Goal: Task Accomplishment & Management: Manage account settings

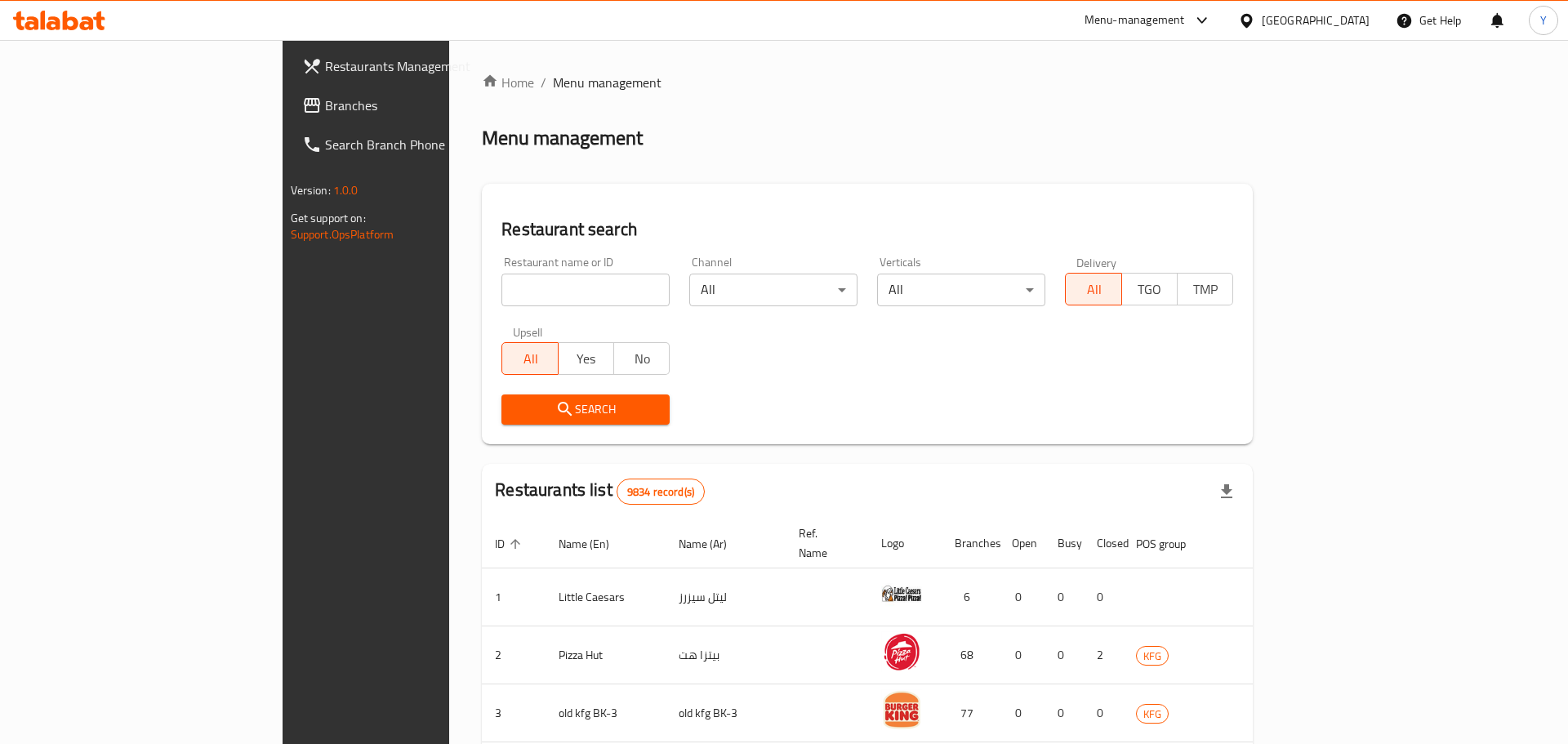
click at [481, 289] on div "Home / Menu management Menu management Restaurant search Restaurant name or ID …" at bounding box center [867, 625] width 771 height 1104
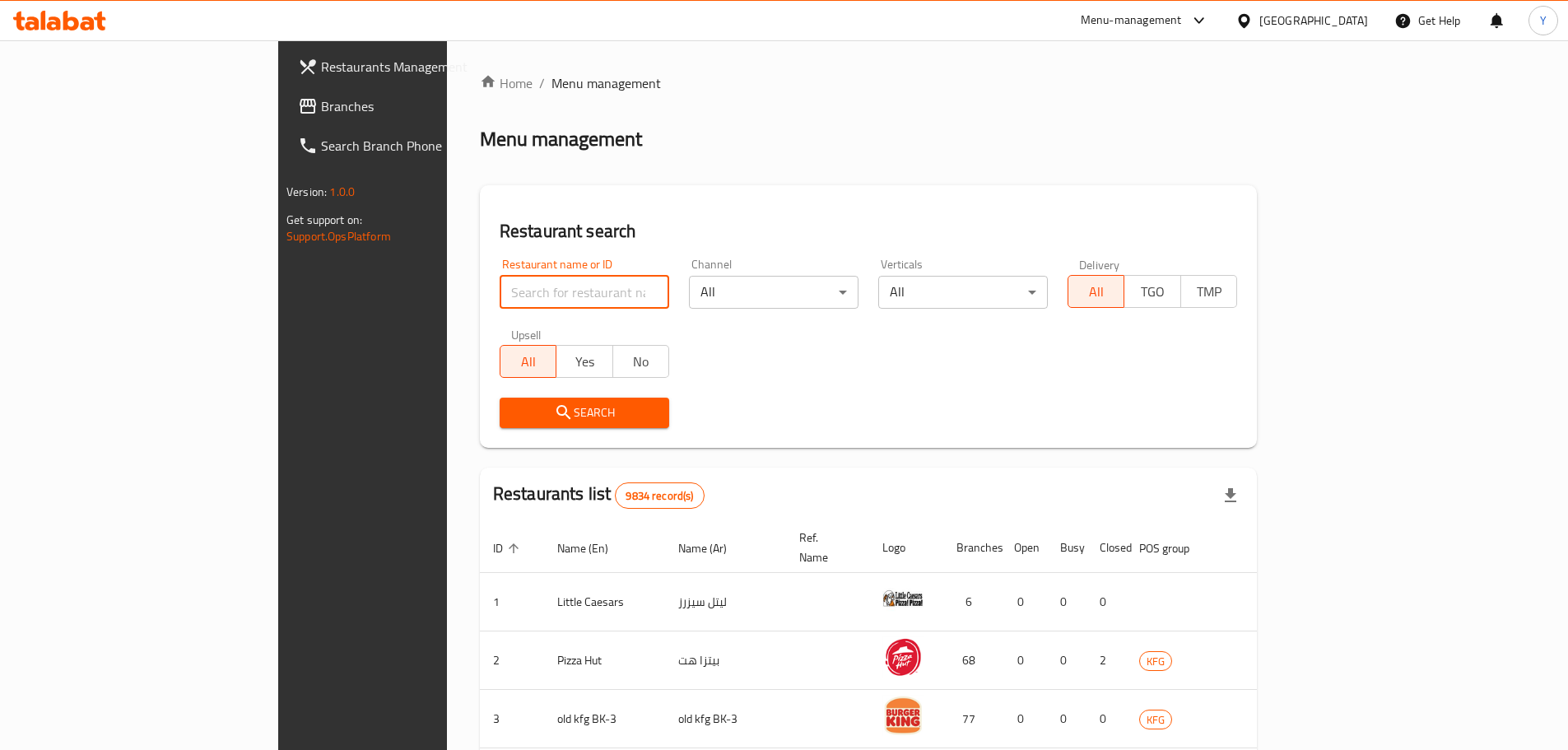
drag, startPoint x: 0, startPoint y: 0, endPoint x: 483, endPoint y: 291, distance: 563.9
click at [500, 291] on input "search" at bounding box center [585, 292] width 170 height 33
type input "attafa"
click button "Search" at bounding box center [585, 413] width 170 height 31
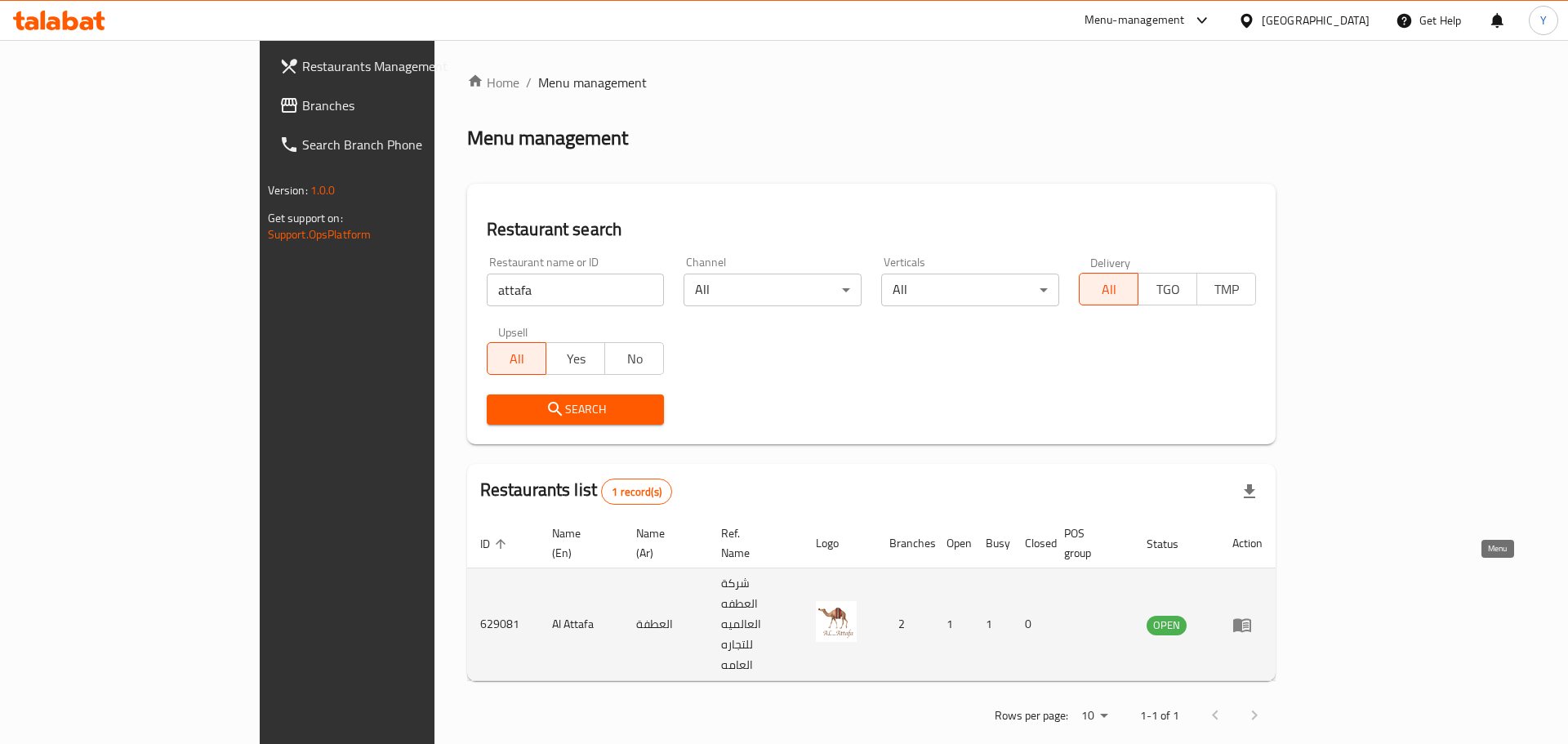
click at [1251, 618] on icon "enhanced table" at bounding box center [1242, 624] width 18 height 13
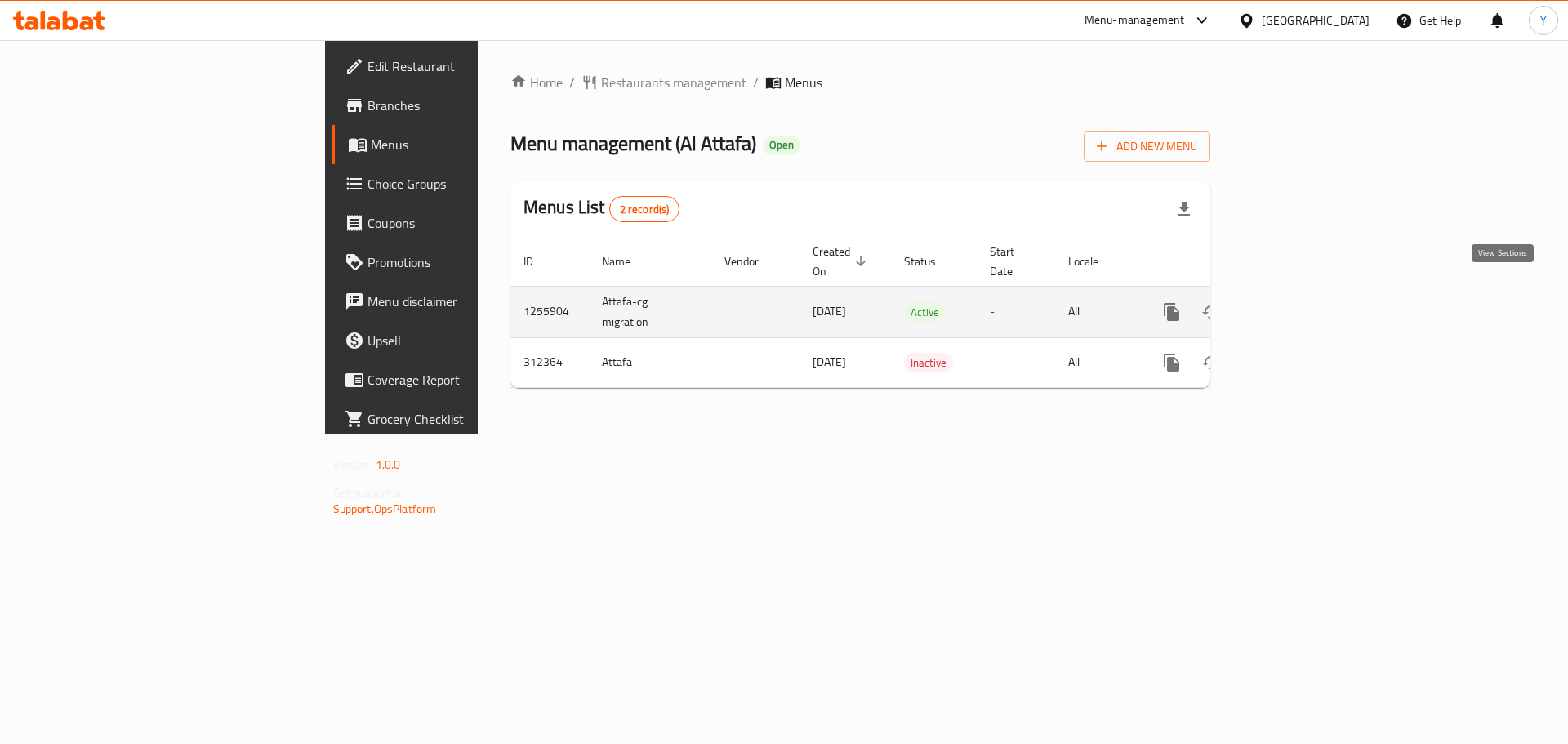
click at [1299, 302] on icon "enhanced table" at bounding box center [1289, 312] width 20 height 20
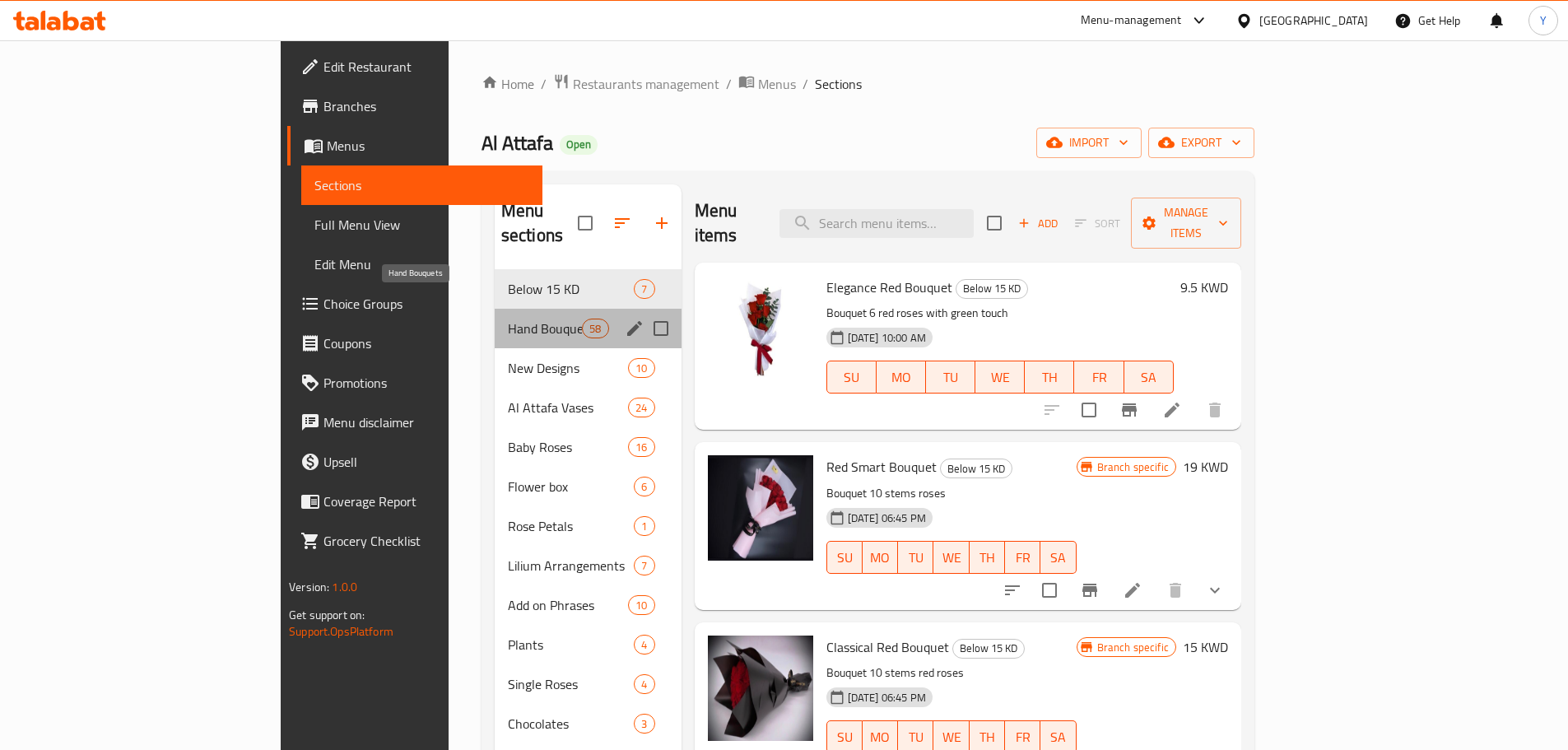
click at [508, 318] on span "Hand Bouquets" at bounding box center [545, 328] width 74 height 20
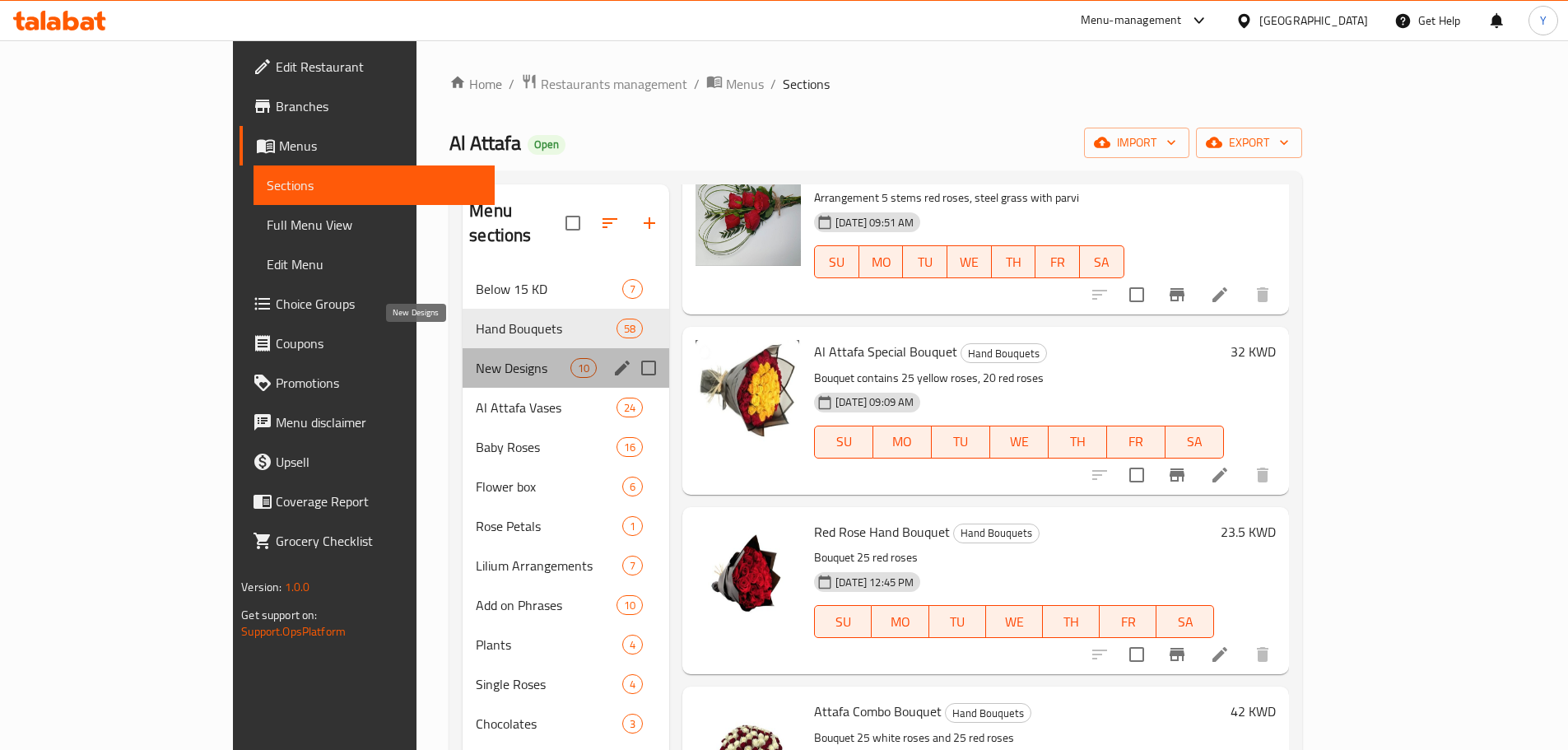
click at [475, 358] on span "New Designs" at bounding box center [522, 368] width 95 height 20
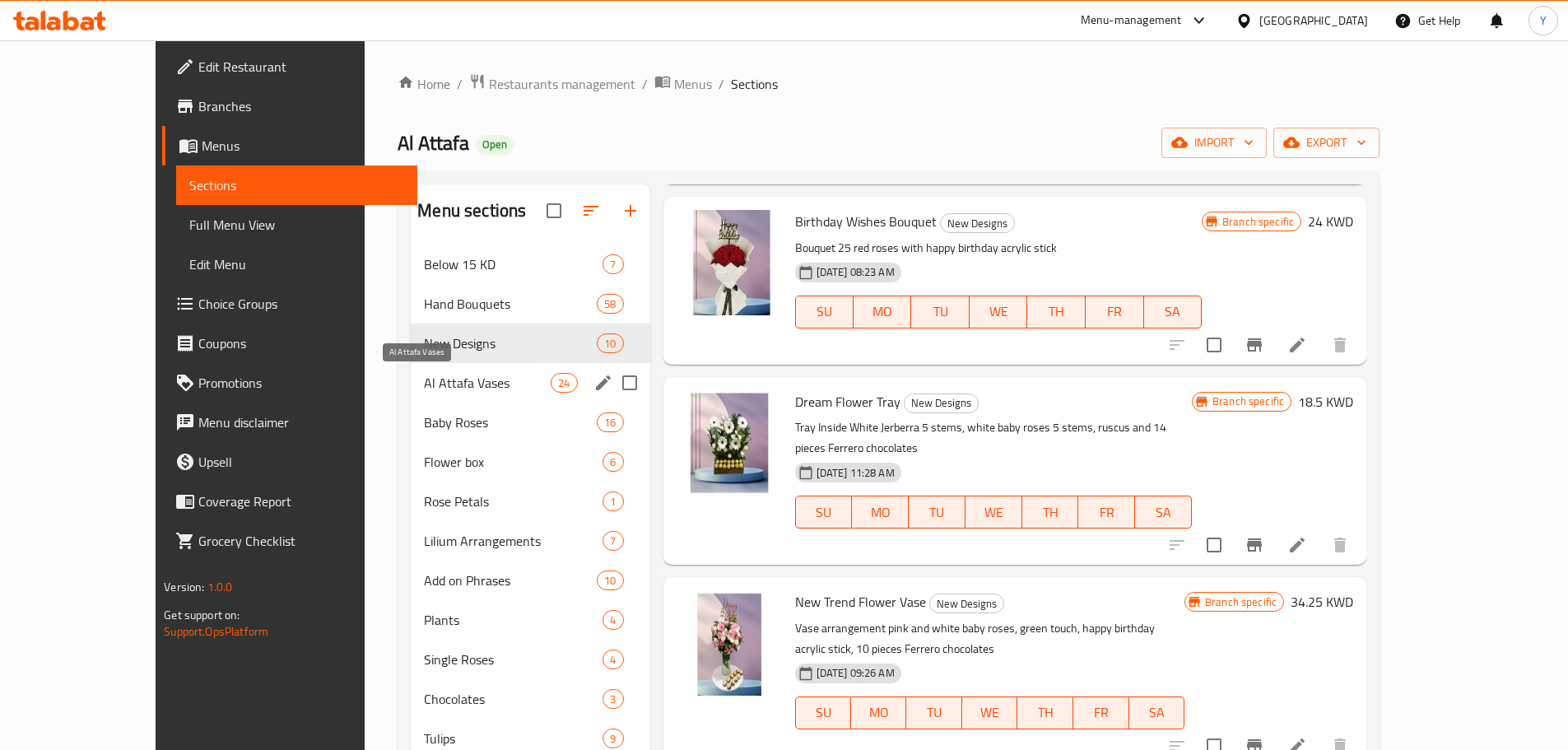
click at [456, 378] on span "Al Attafa Vases" at bounding box center [487, 383] width 127 height 20
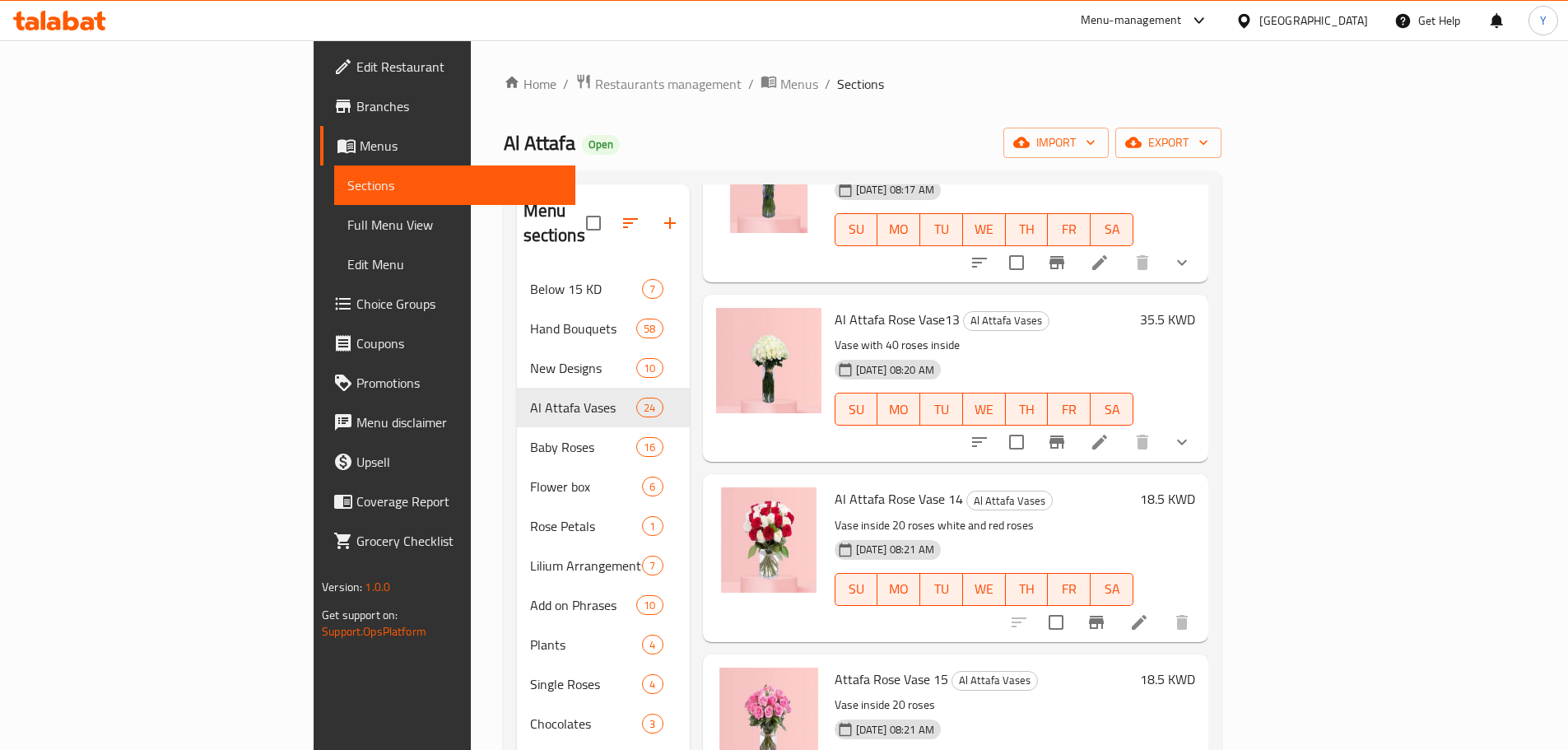
scroll to position [3539, 0]
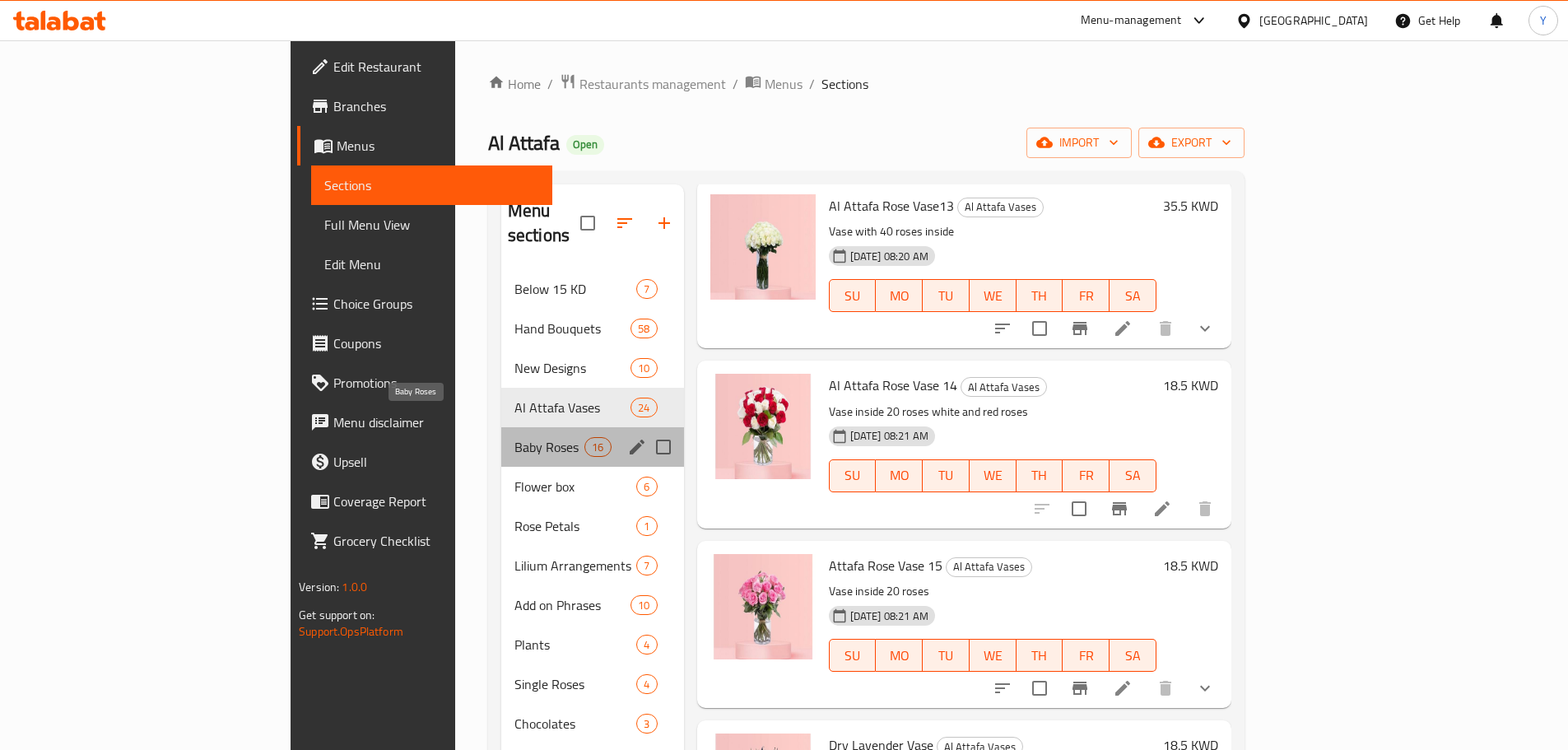
click at [514, 437] on span "Baby Roses" at bounding box center [549, 447] width 70 height 20
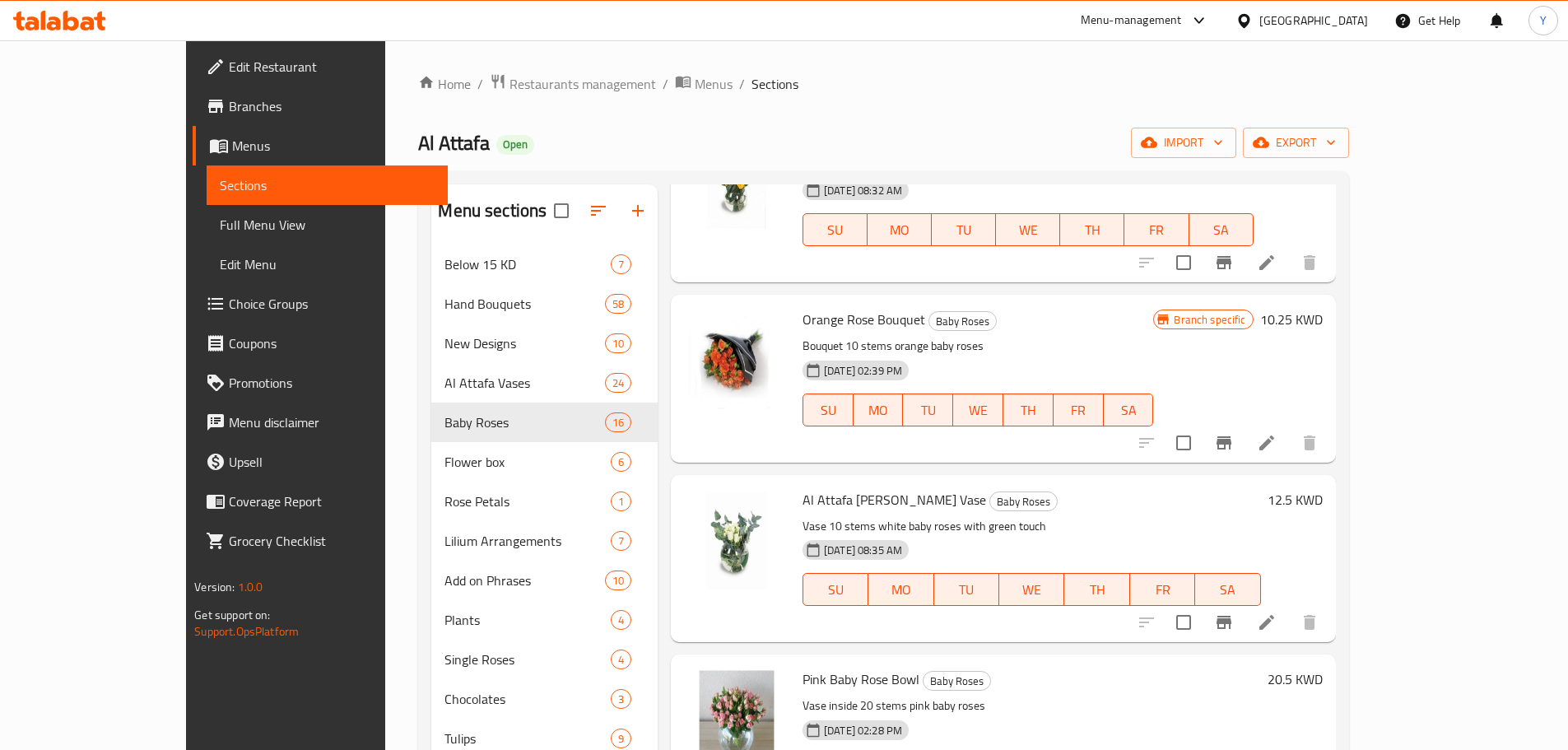
scroll to position [298, 0]
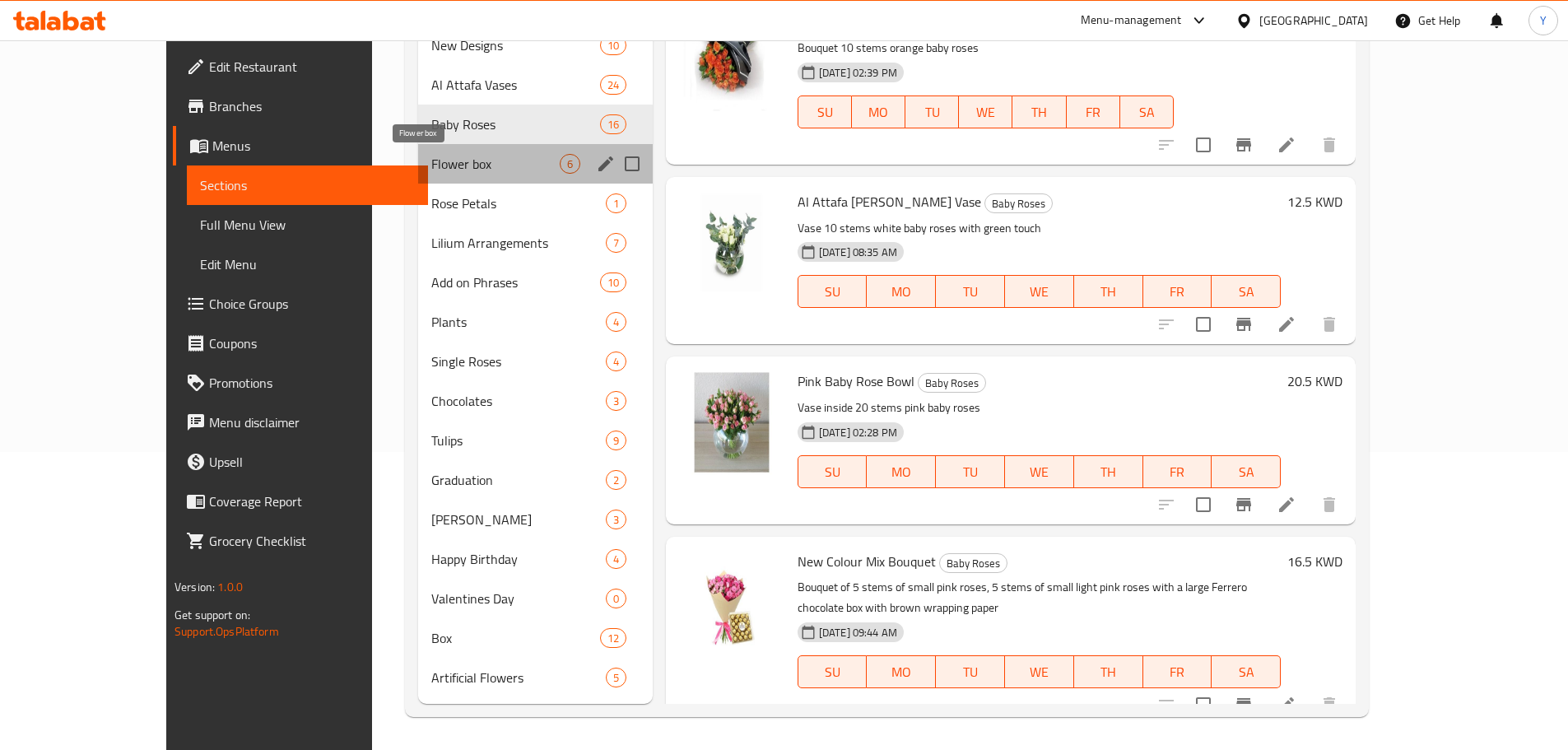
click at [431, 164] on span "Flower box" at bounding box center [495, 164] width 128 height 20
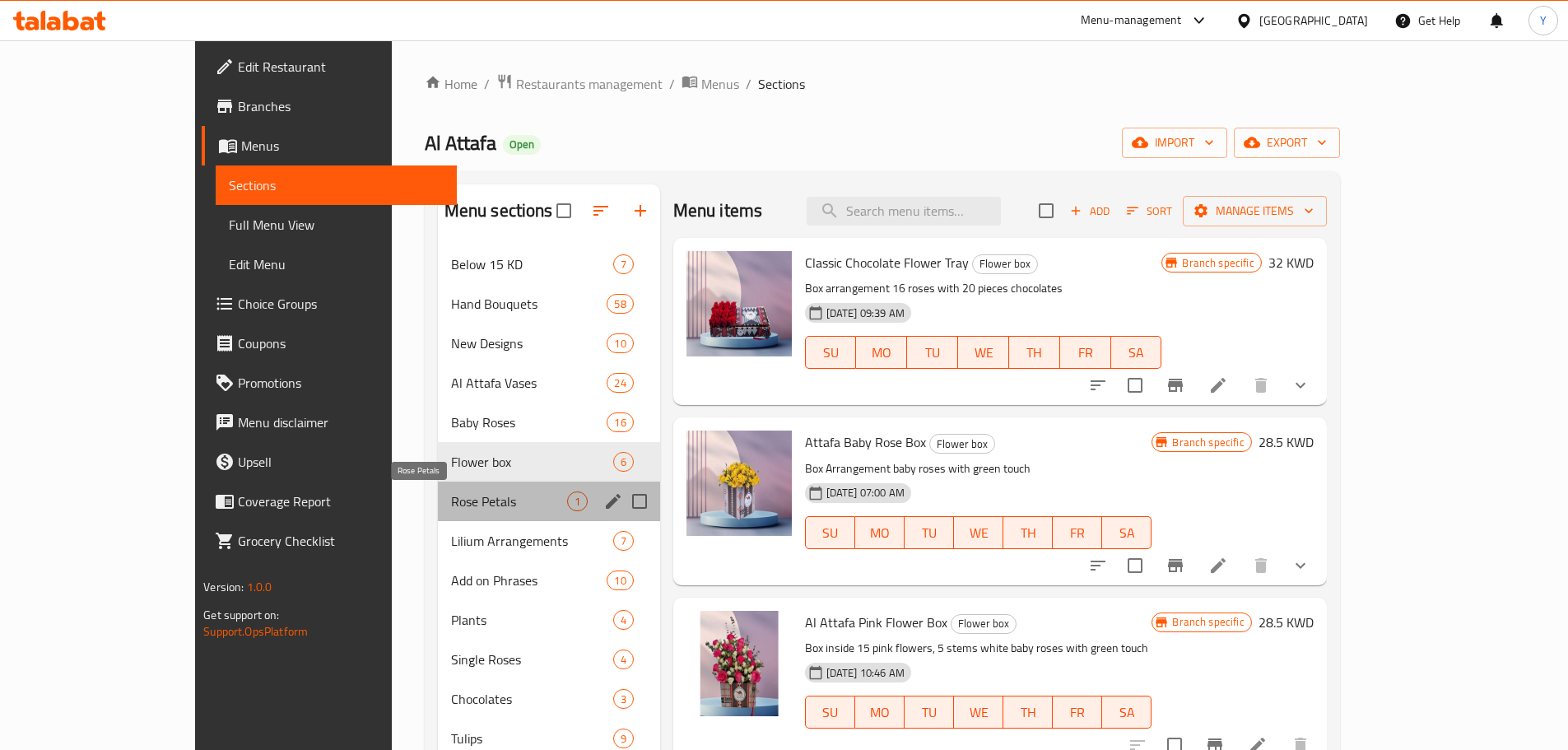
click at [451, 494] on span "Rose Petals" at bounding box center [509, 502] width 116 height 20
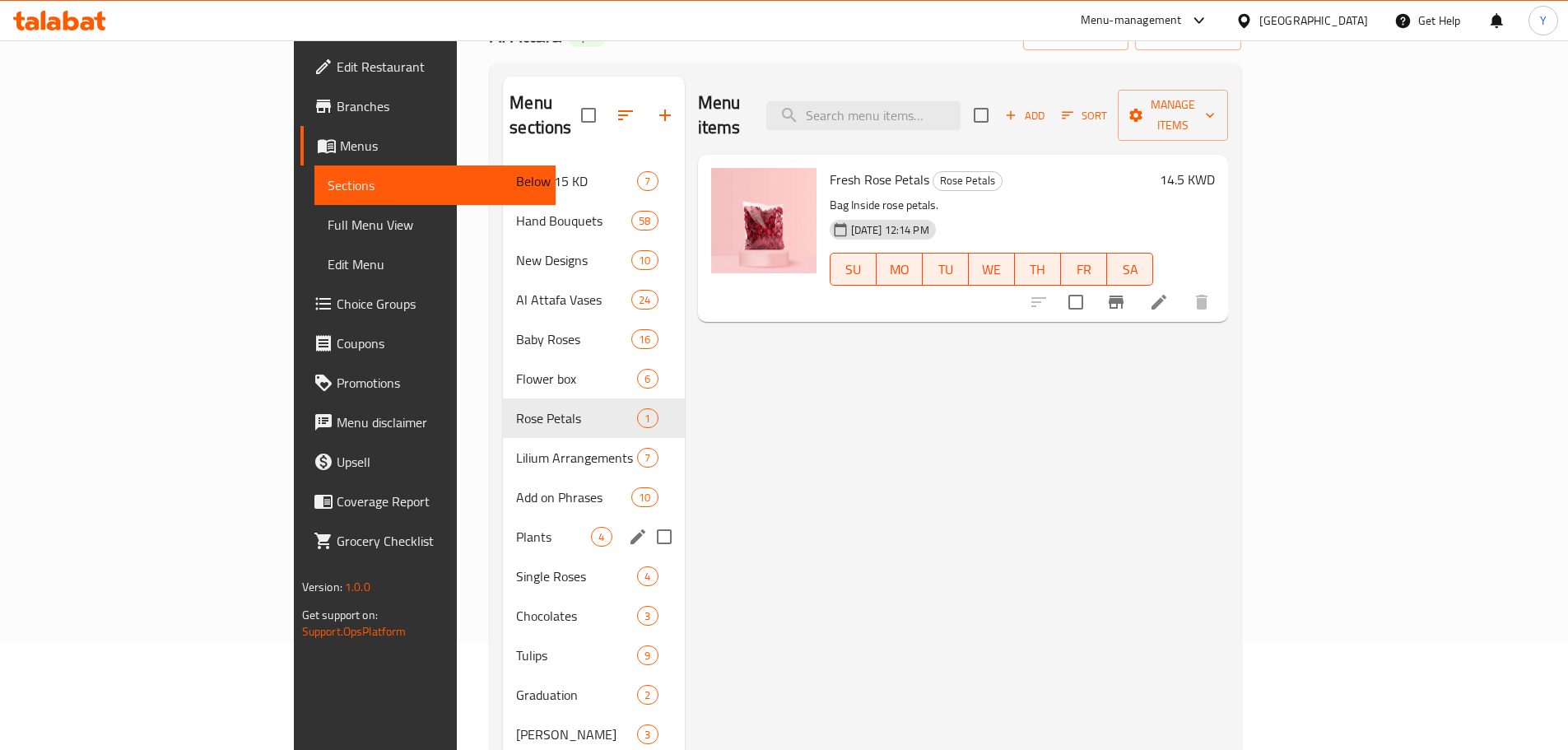
scroll to position [112, 0]
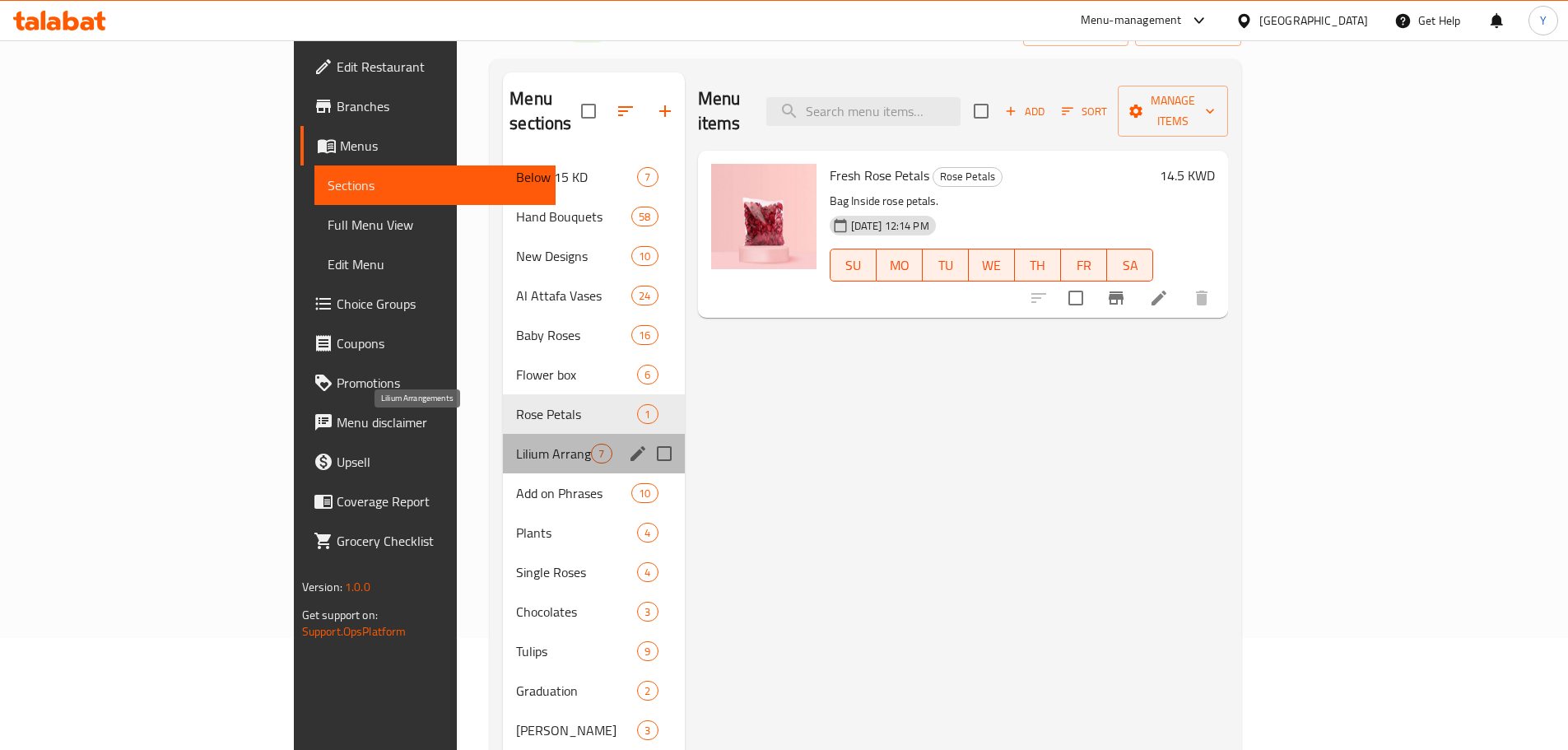
click at [516, 444] on span "Lilium Arrangements" at bounding box center [553, 454] width 75 height 20
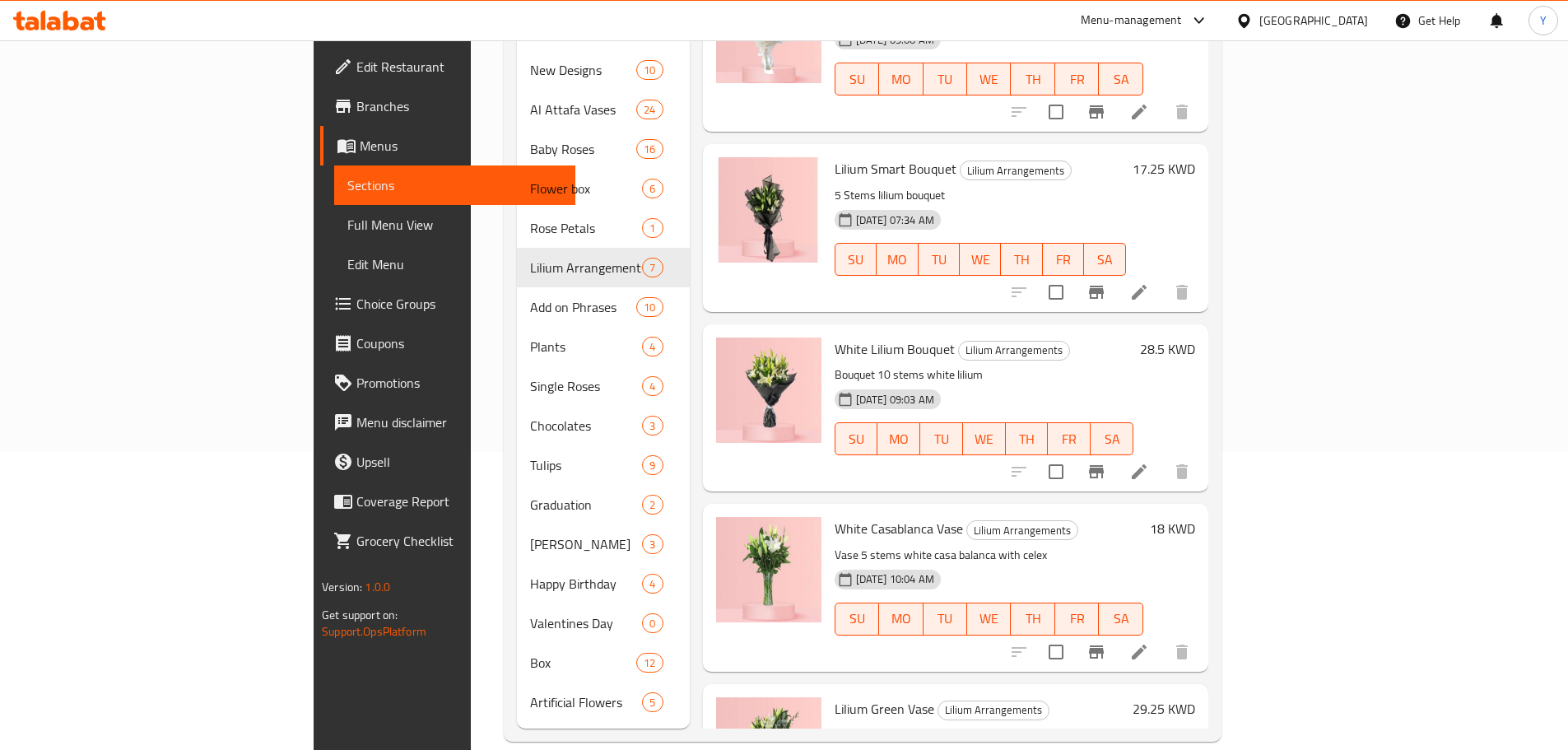
scroll to position [483, 0]
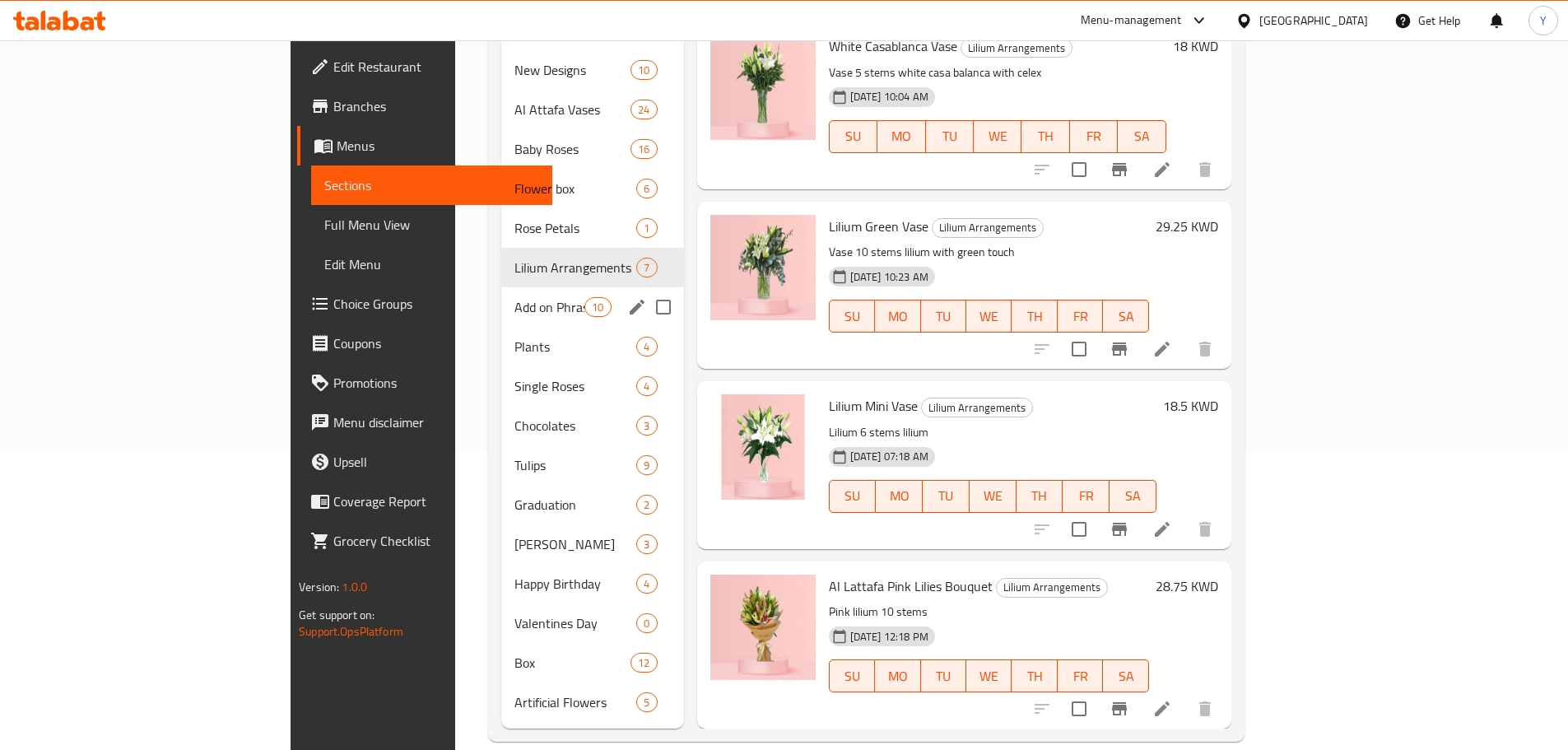
click at [514, 297] on span "Add on Phrases" at bounding box center [549, 307] width 70 height 20
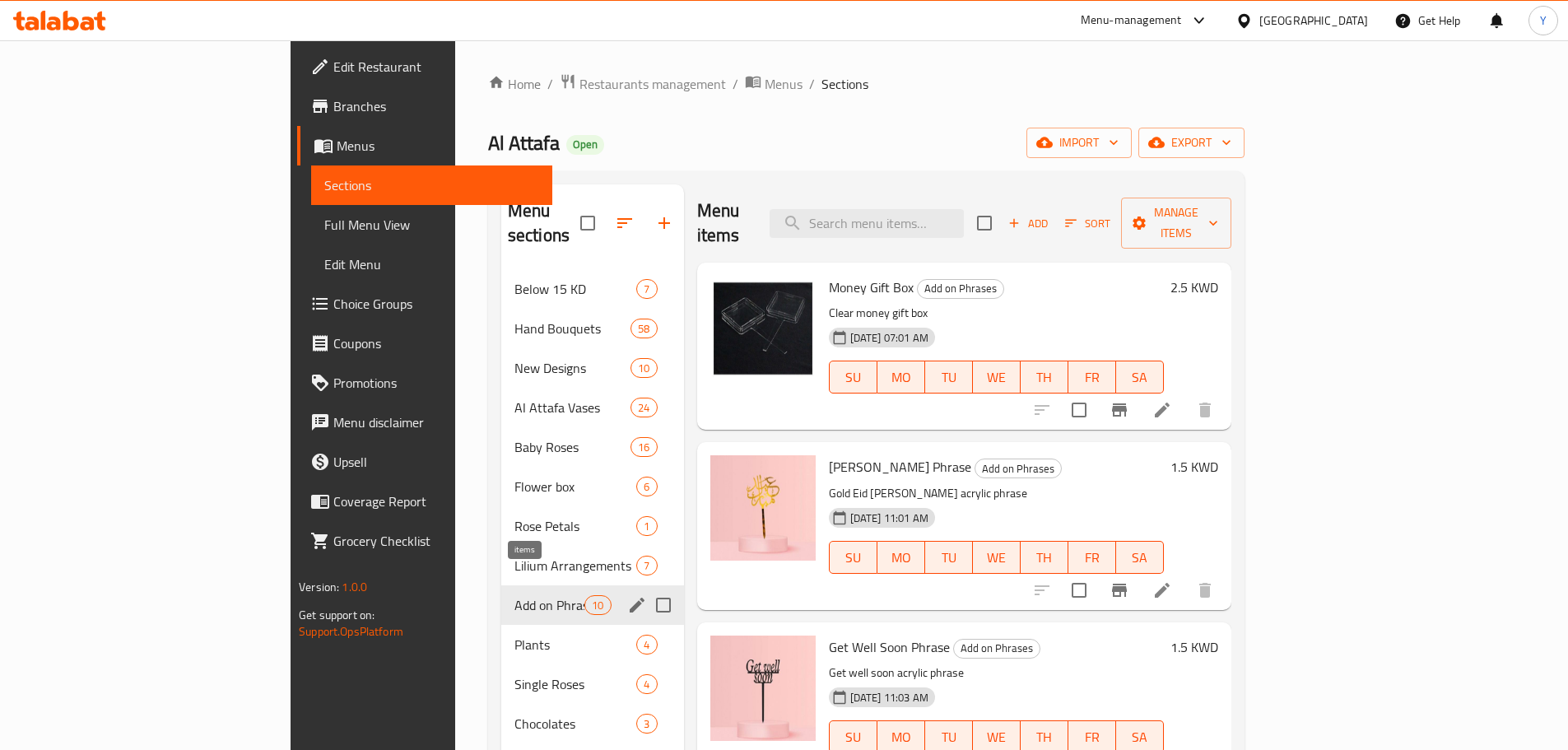
scroll to position [52, 0]
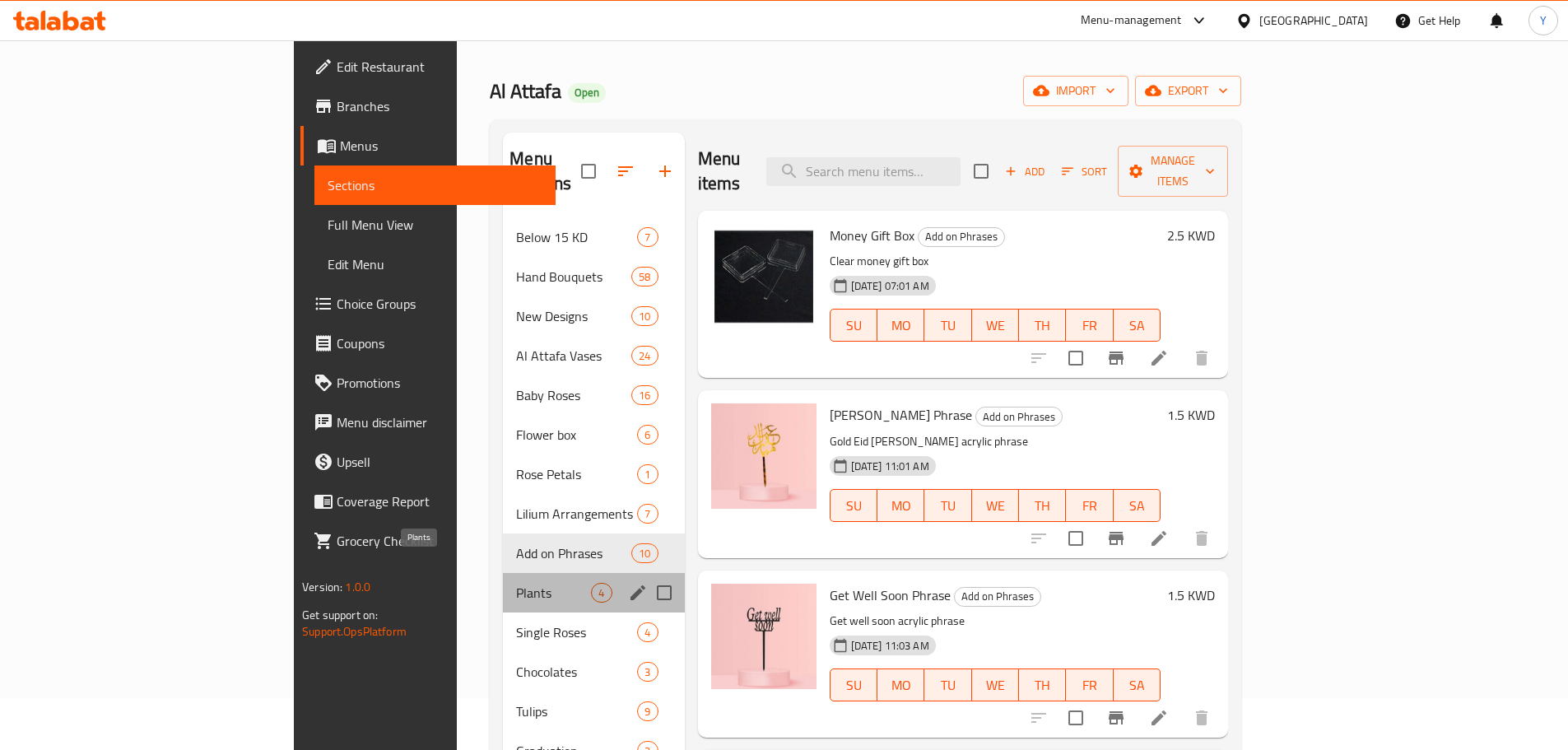
click at [516, 583] on span "Plants" at bounding box center [553, 593] width 75 height 20
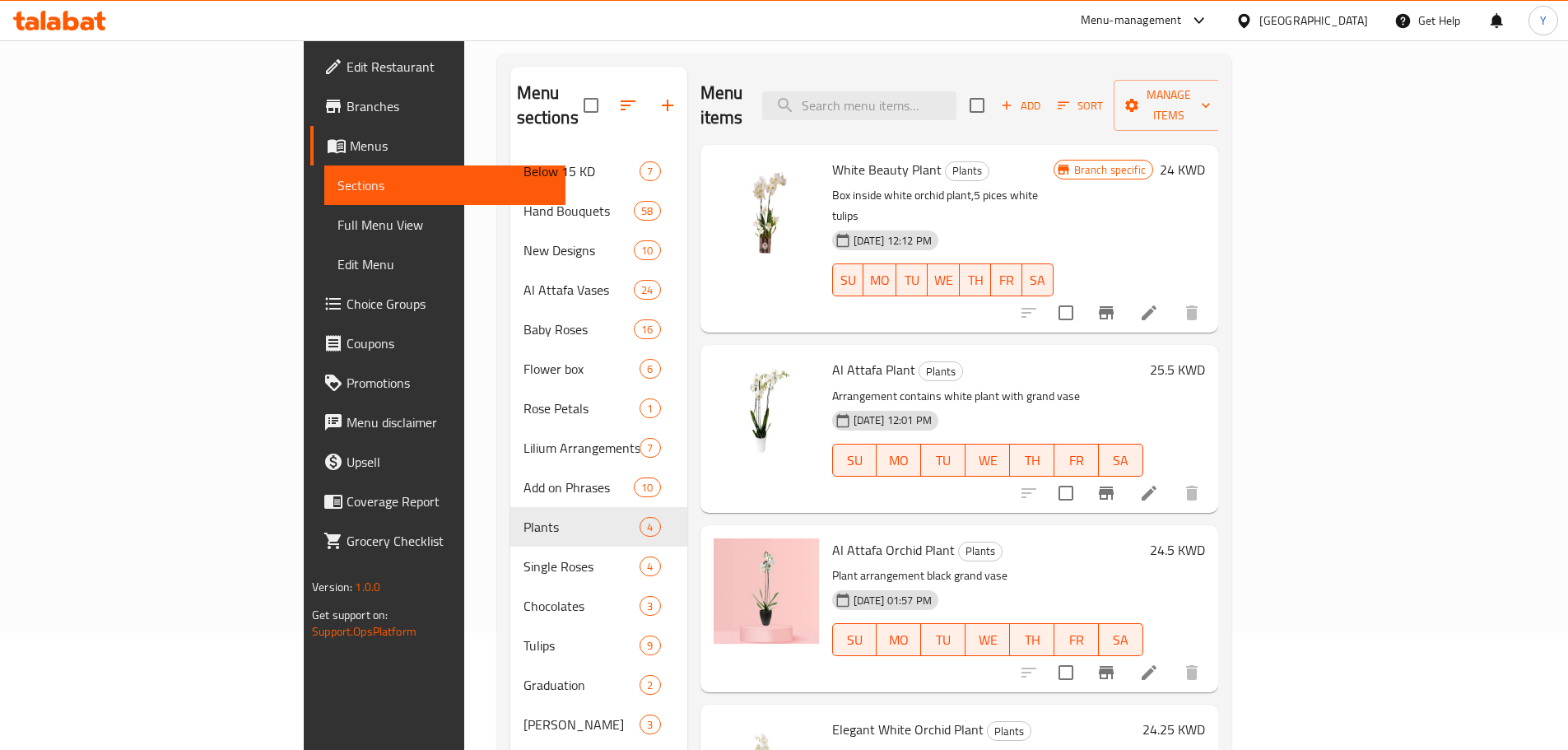
scroll to position [298, 0]
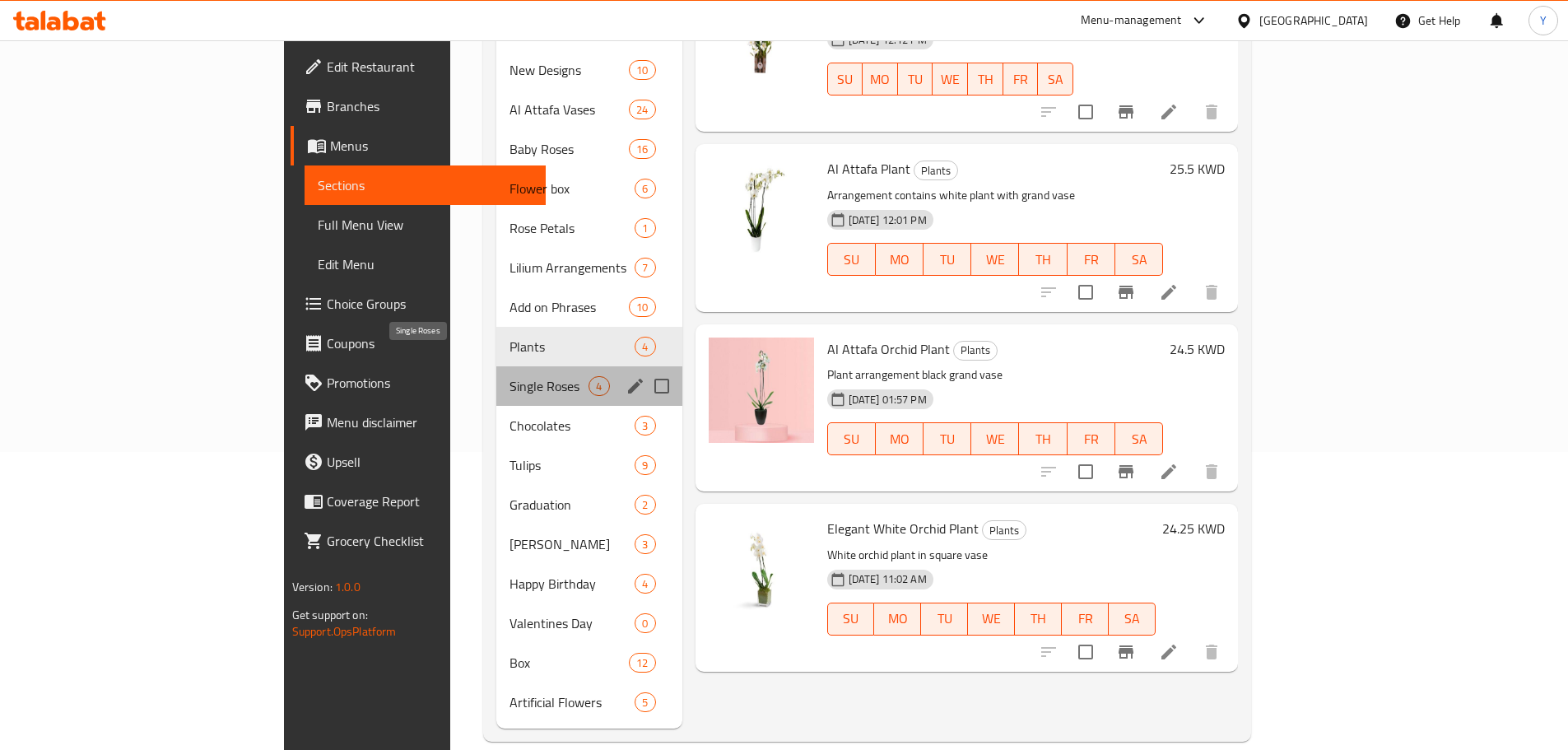
click at [510, 376] on span "Single Roses" at bounding box center [549, 386] width 79 height 20
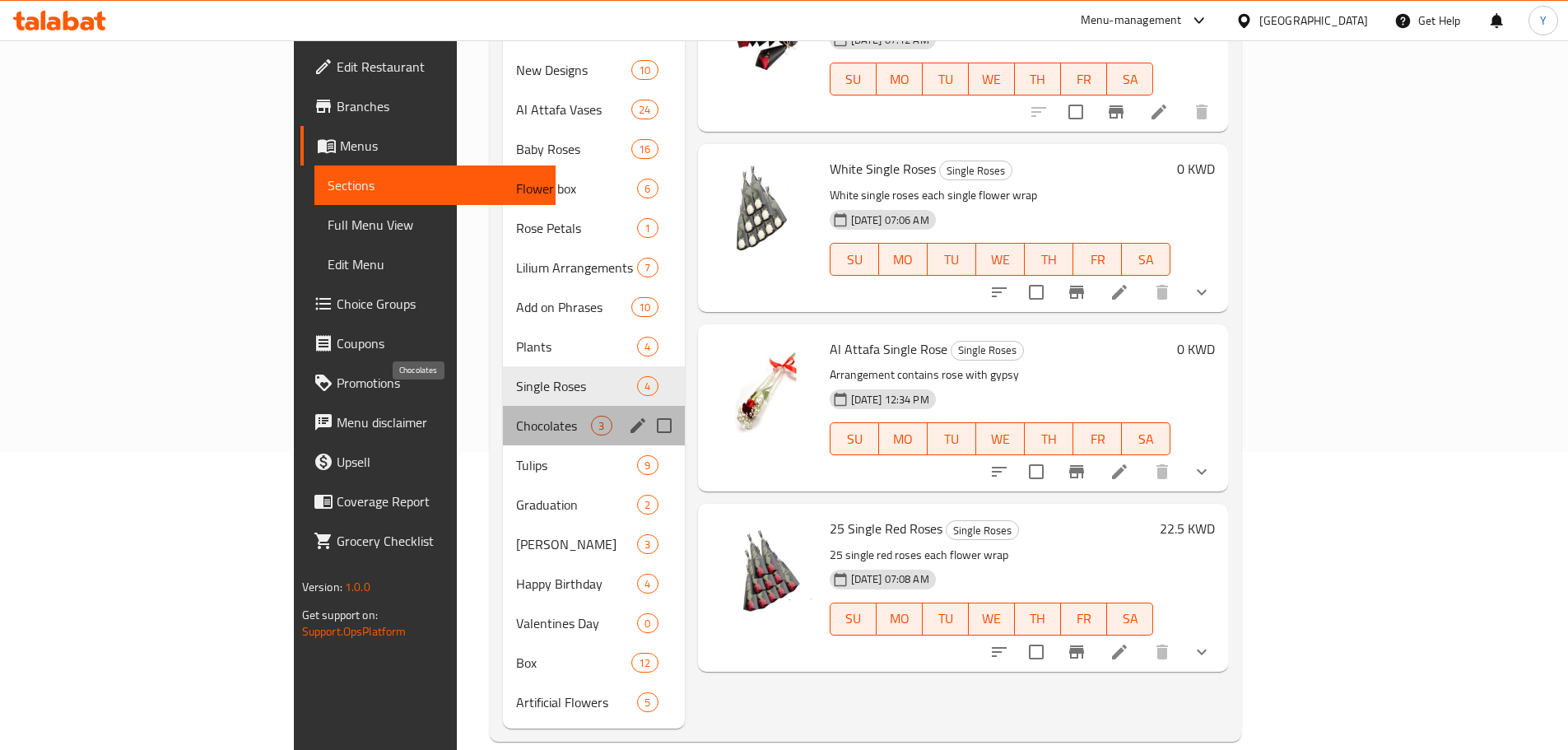
click at [516, 416] on span "Chocolates" at bounding box center [553, 426] width 75 height 20
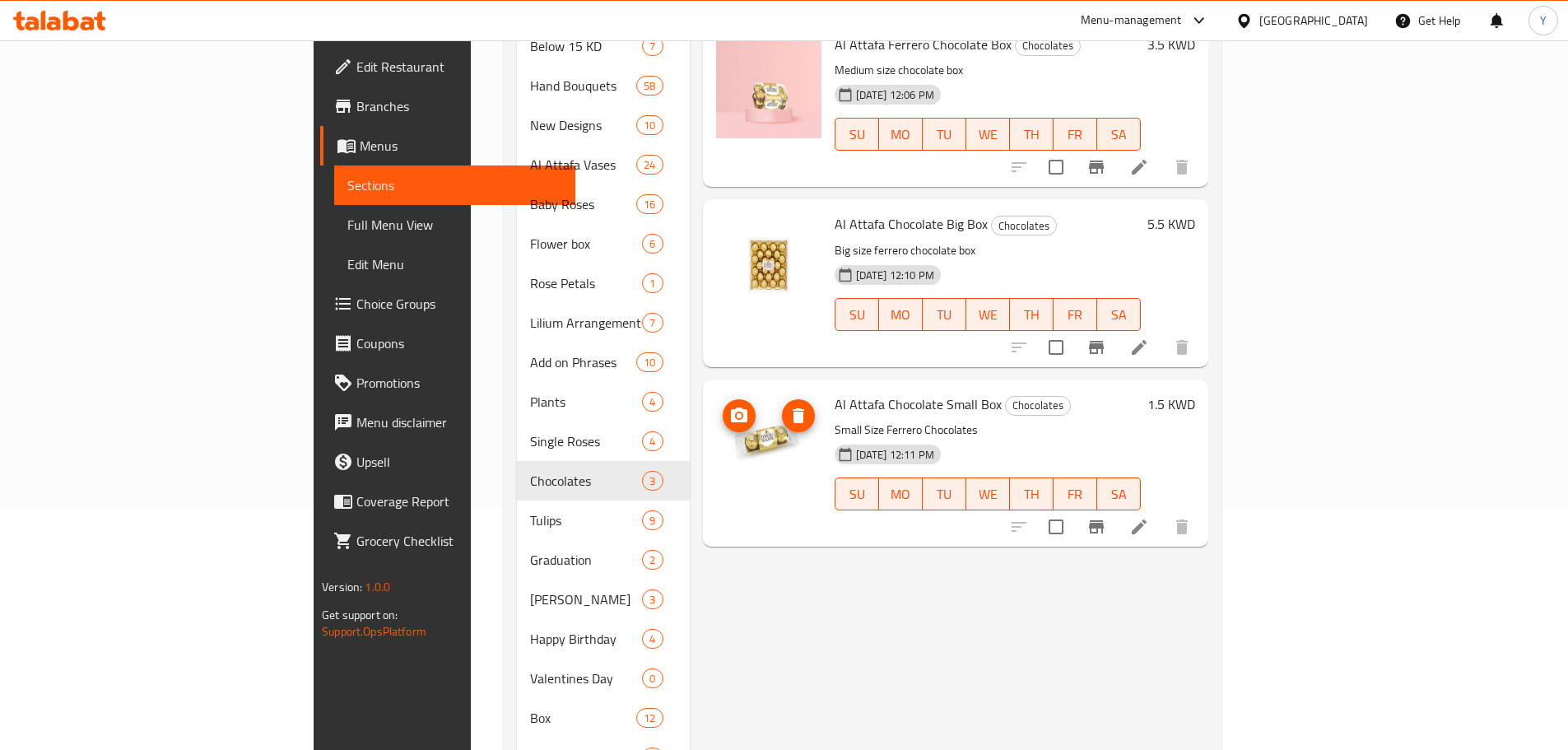
scroll to position [244, 0]
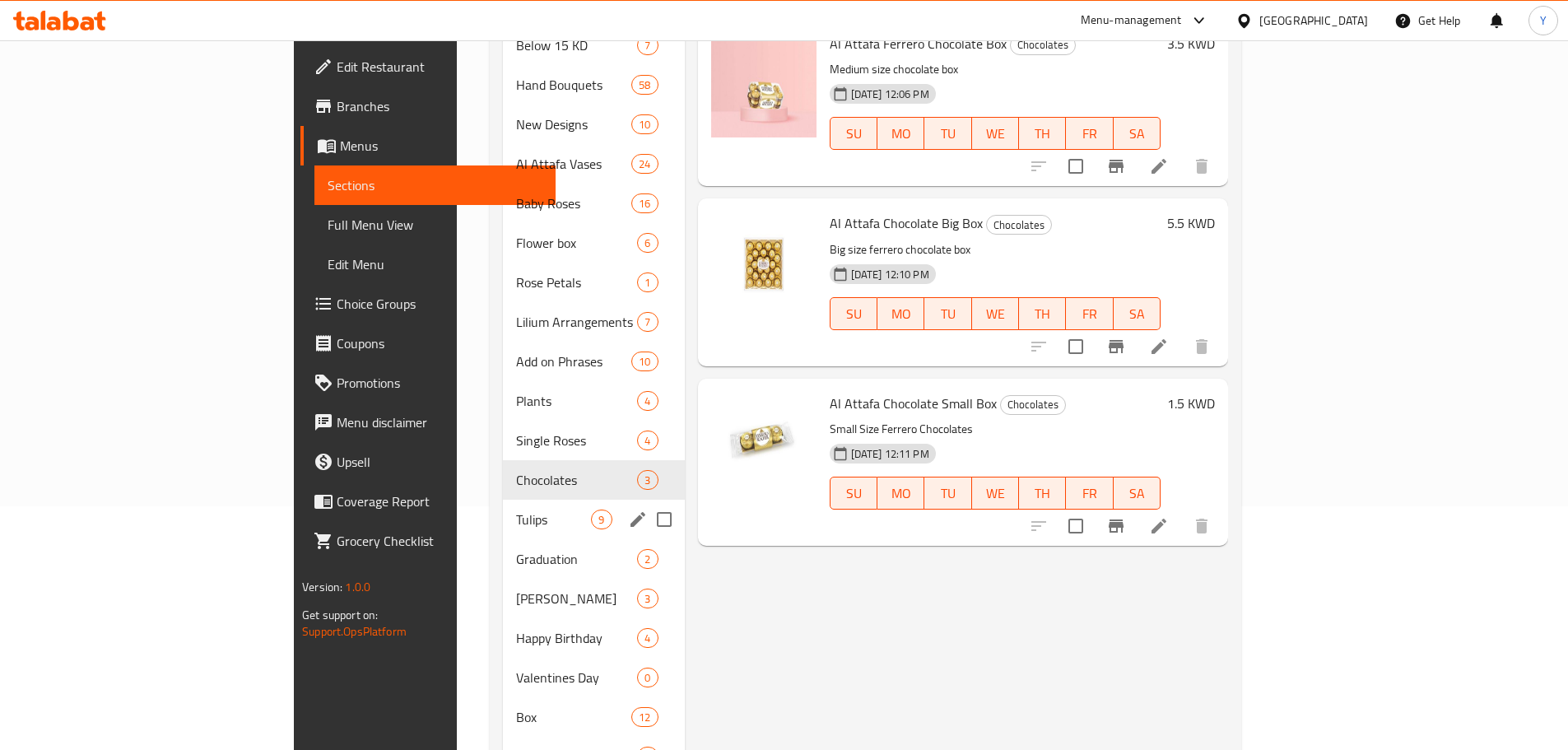
click at [502, 508] on div "Tulips 9" at bounding box center [593, 520] width 181 height 40
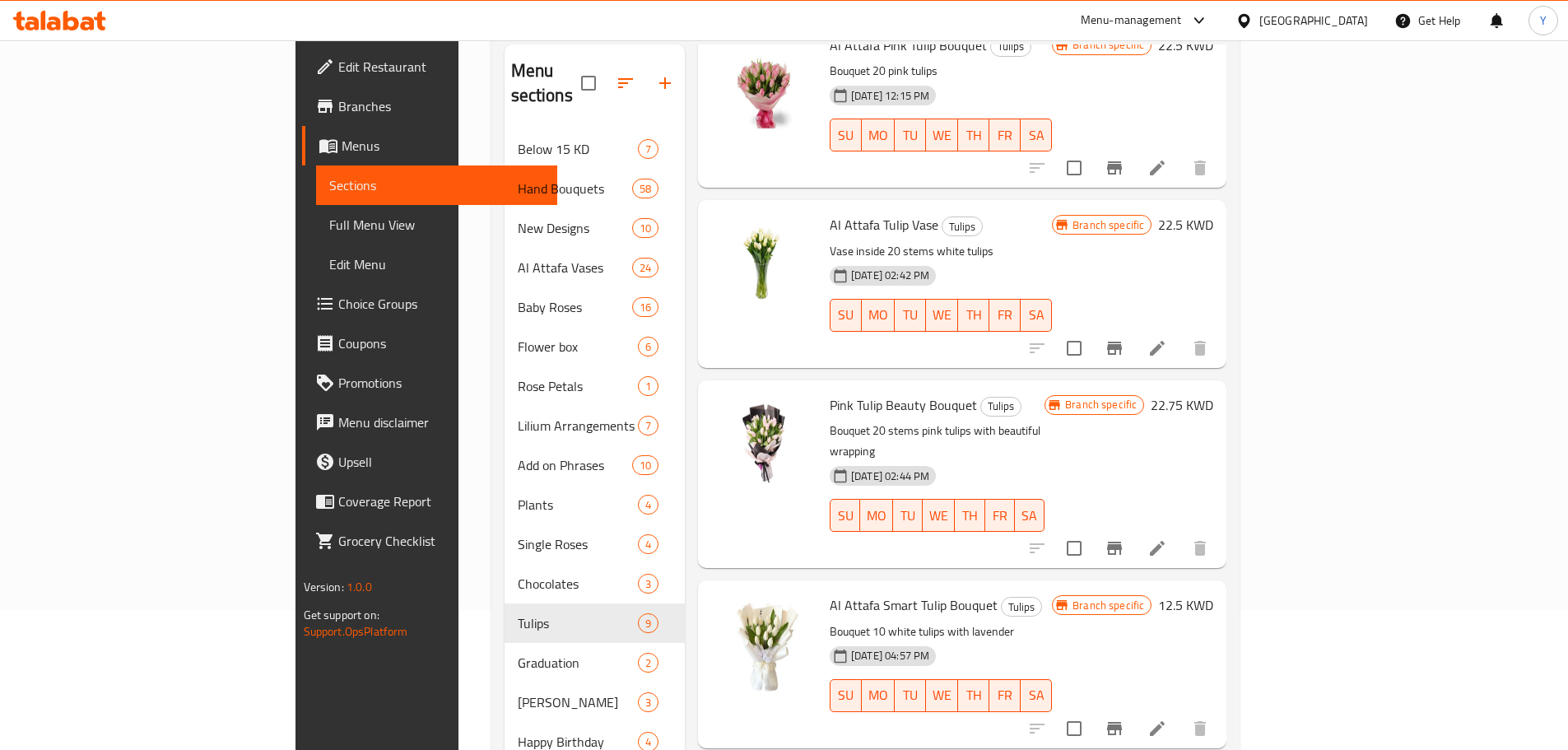
scroll to position [298, 0]
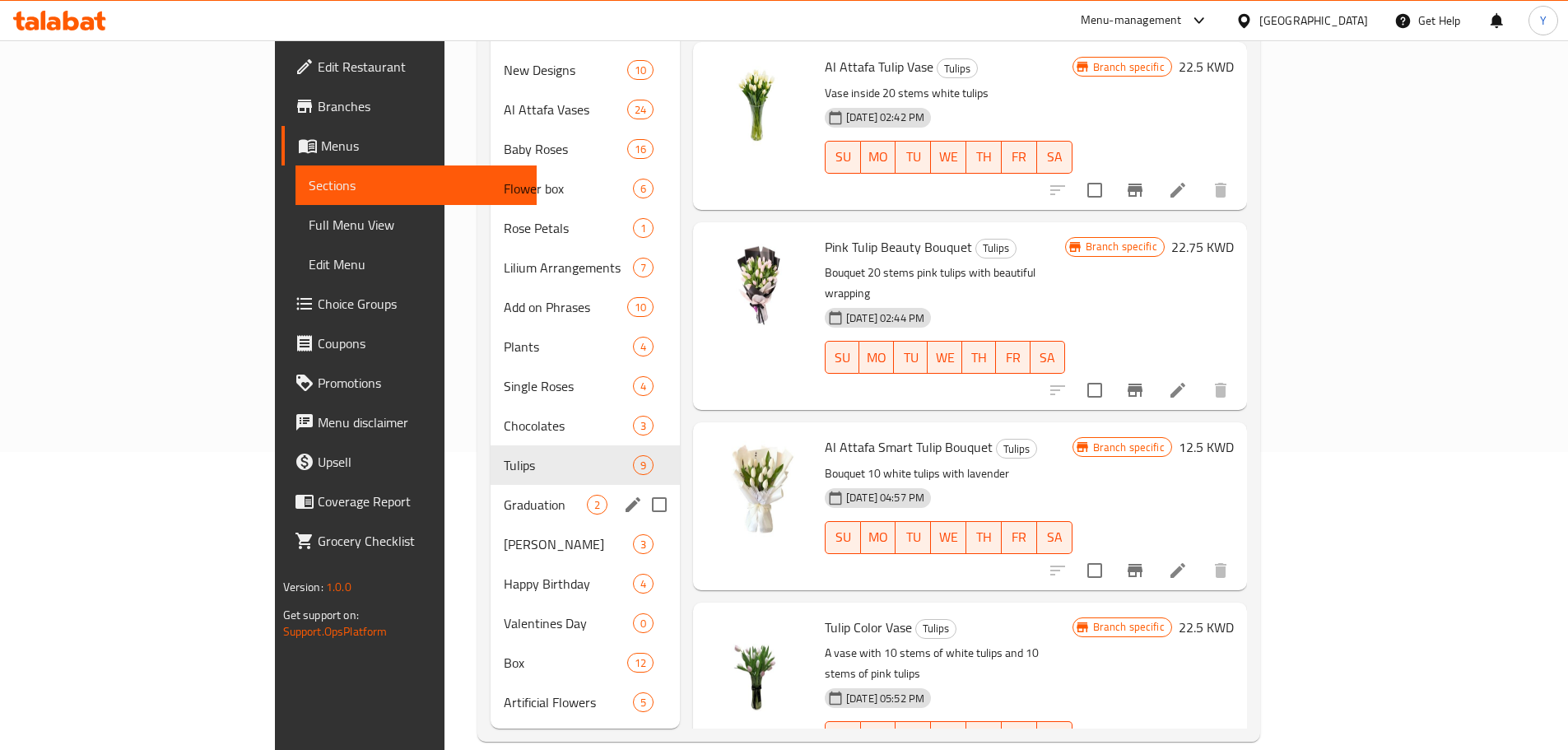
click at [491, 495] on div "Graduation 2" at bounding box center [585, 504] width 189 height 40
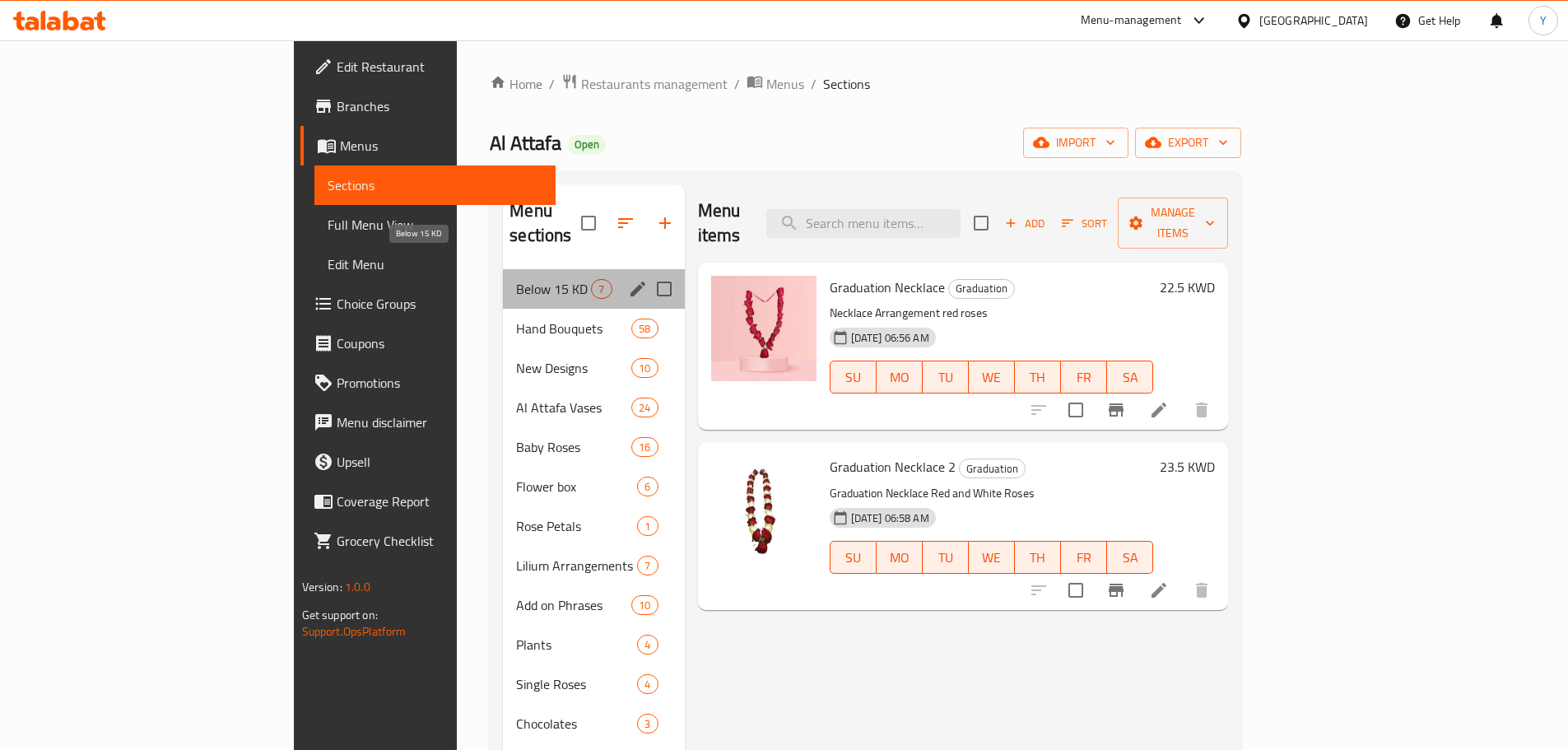
click at [516, 279] on span "Below 15 KD" at bounding box center [553, 289] width 75 height 20
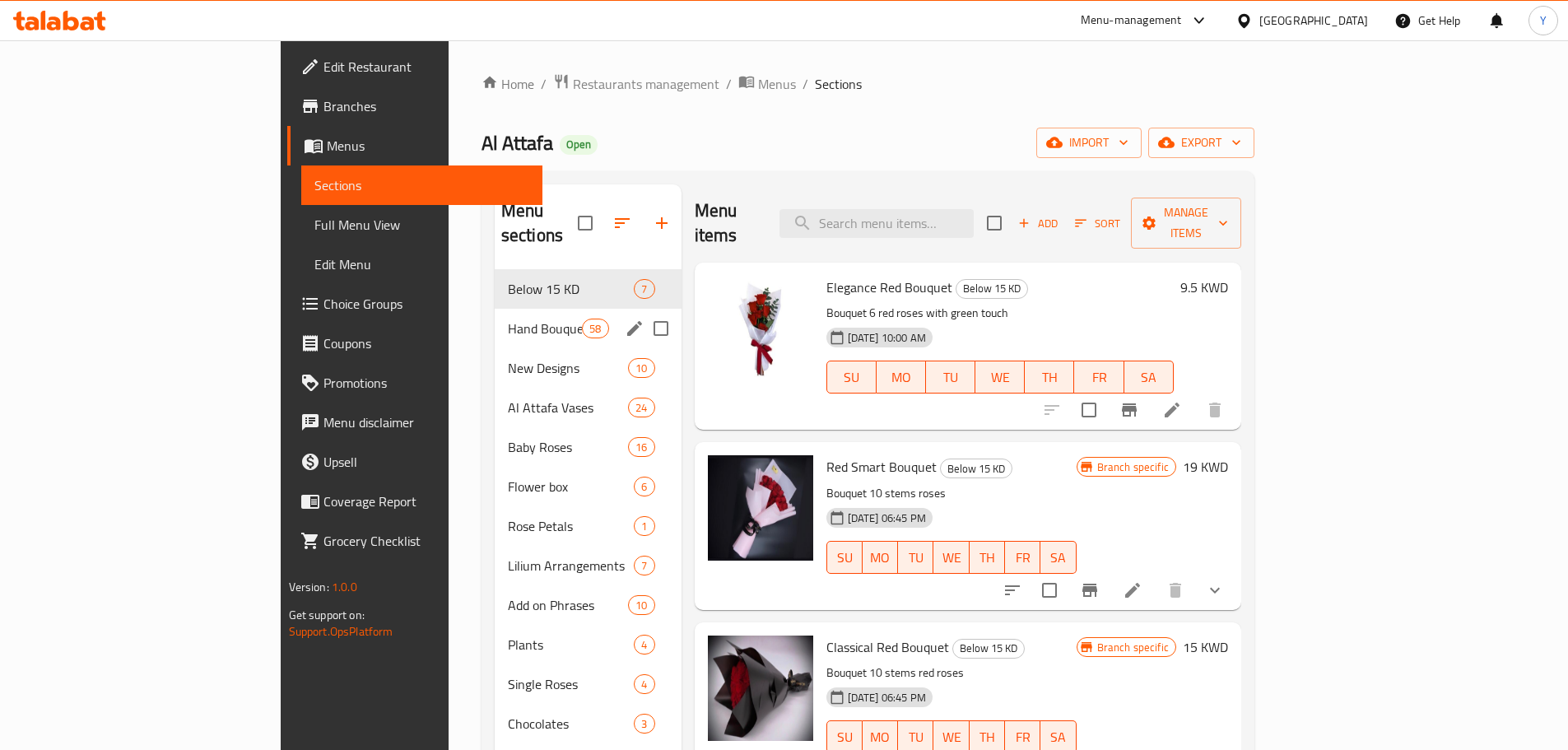
click at [494, 309] on div "Hand Bouquets 58" at bounding box center [587, 329] width 187 height 40
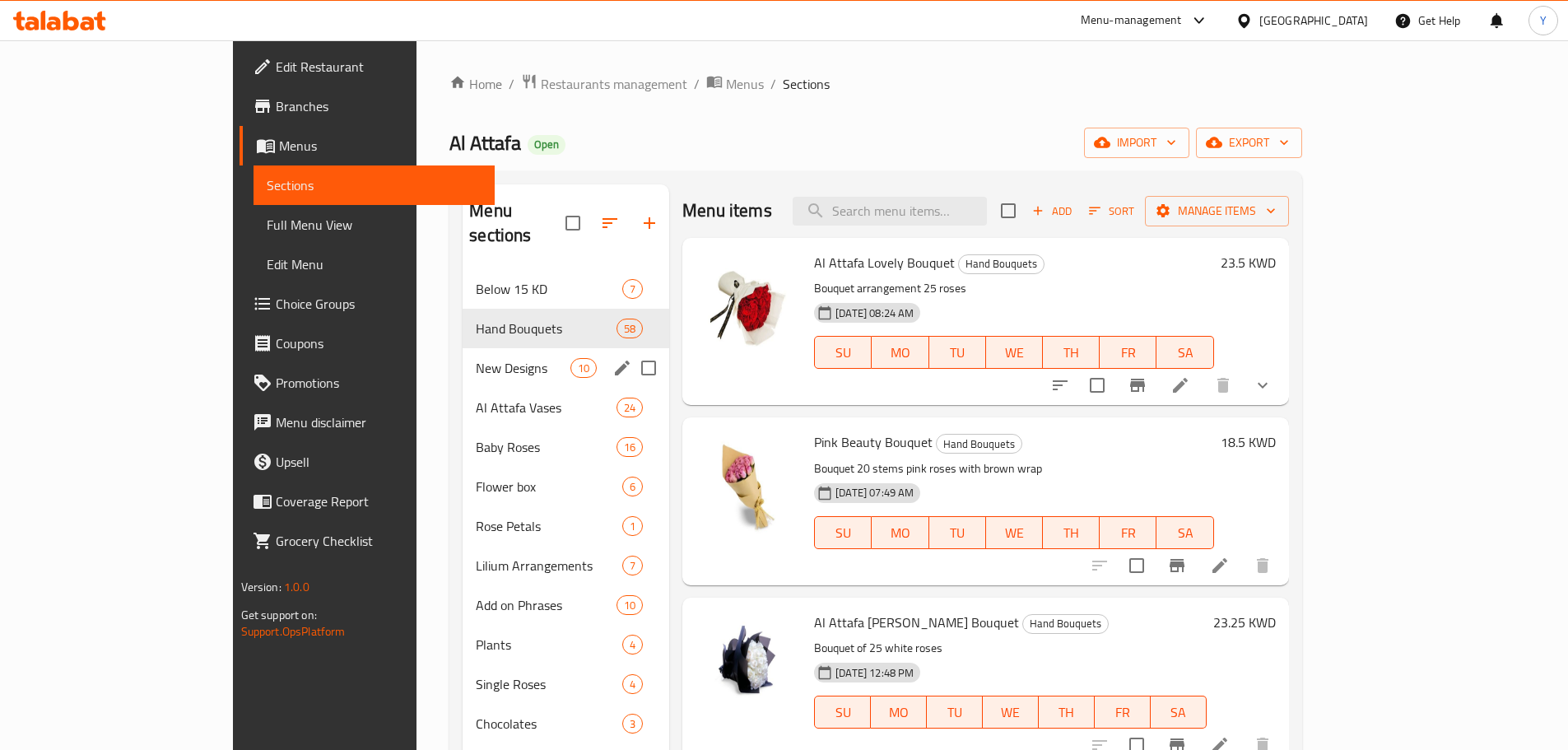
click at [463, 358] on div "New Designs 10" at bounding box center [566, 368] width 207 height 40
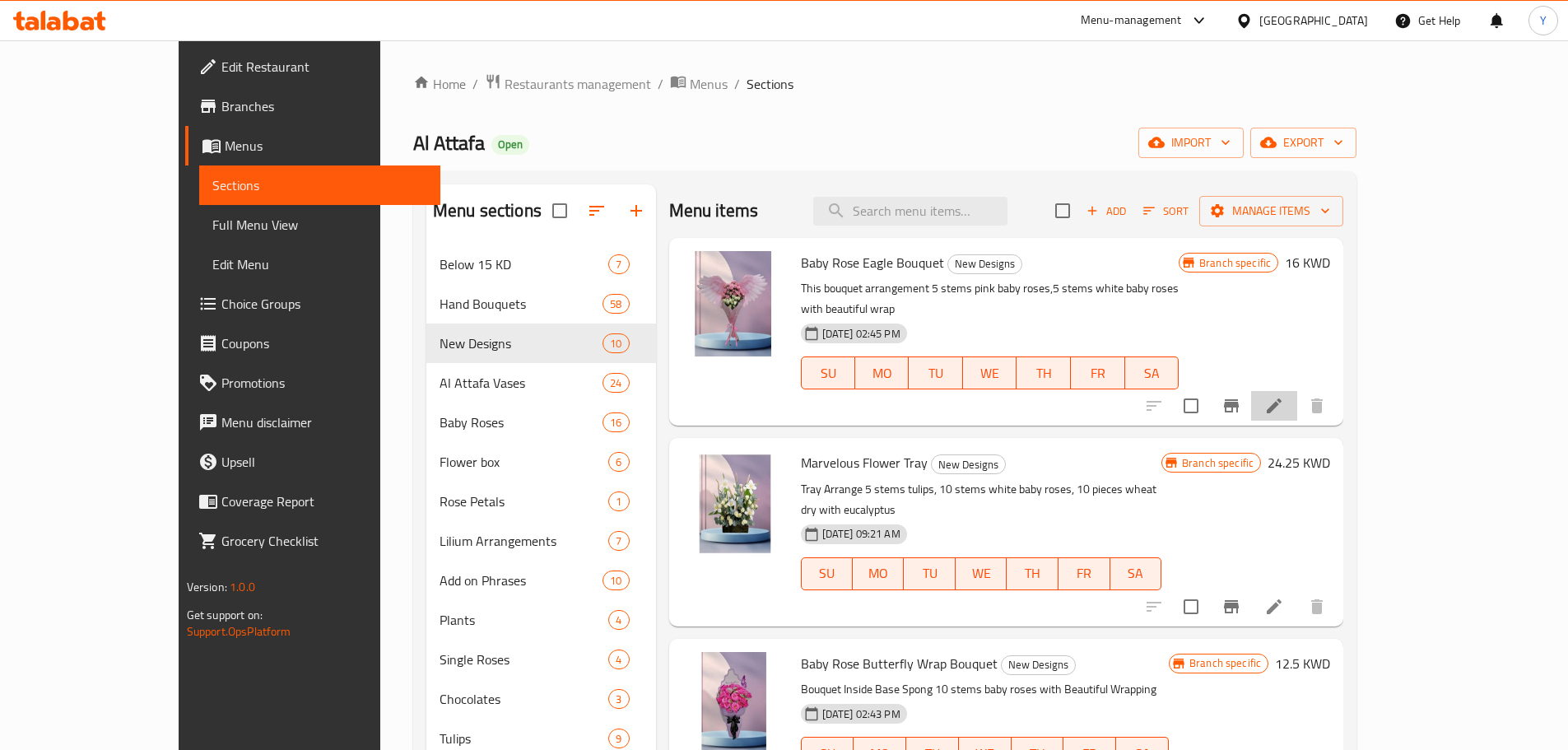
click at [1284, 396] on icon at bounding box center [1274, 406] width 20 height 20
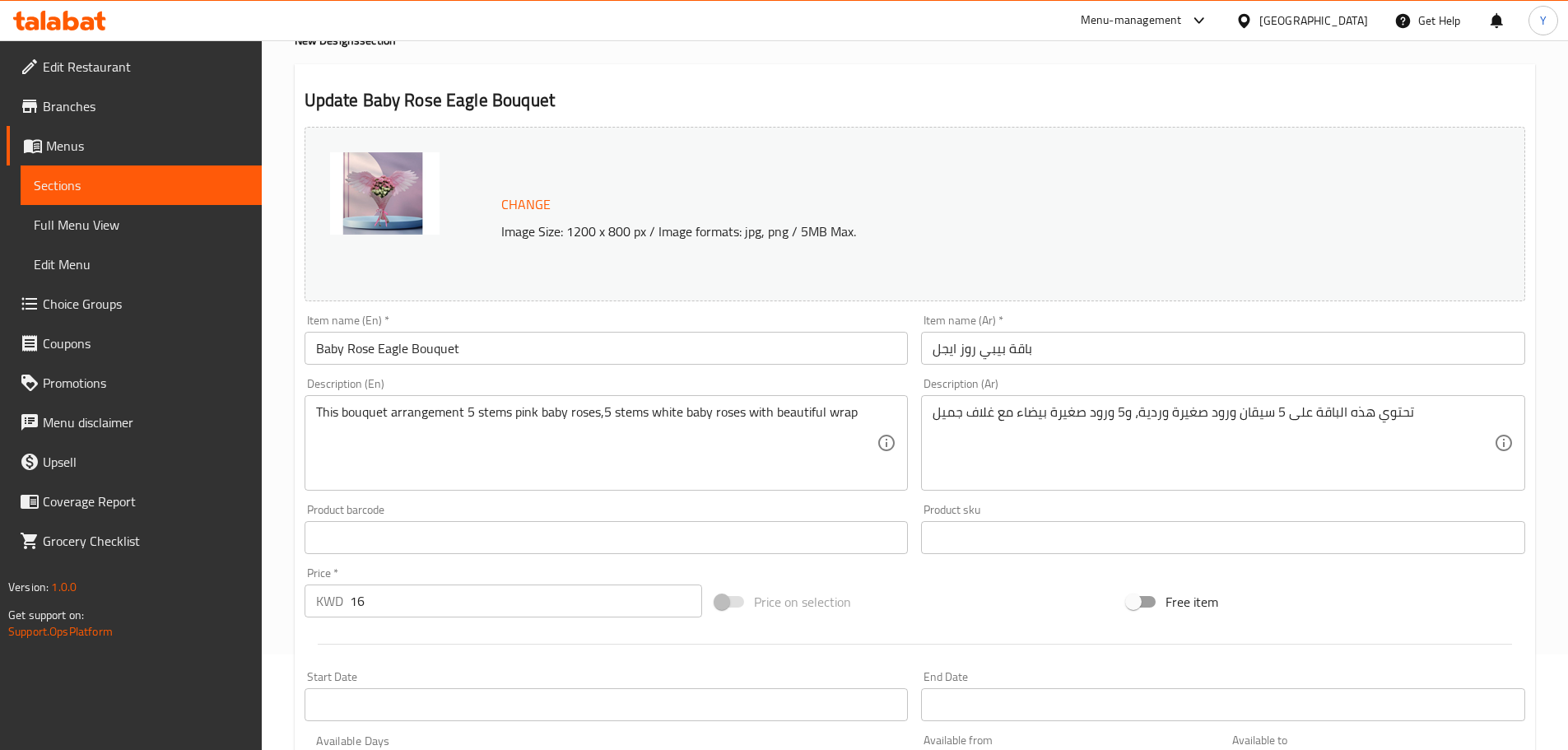
scroll to position [97, 0]
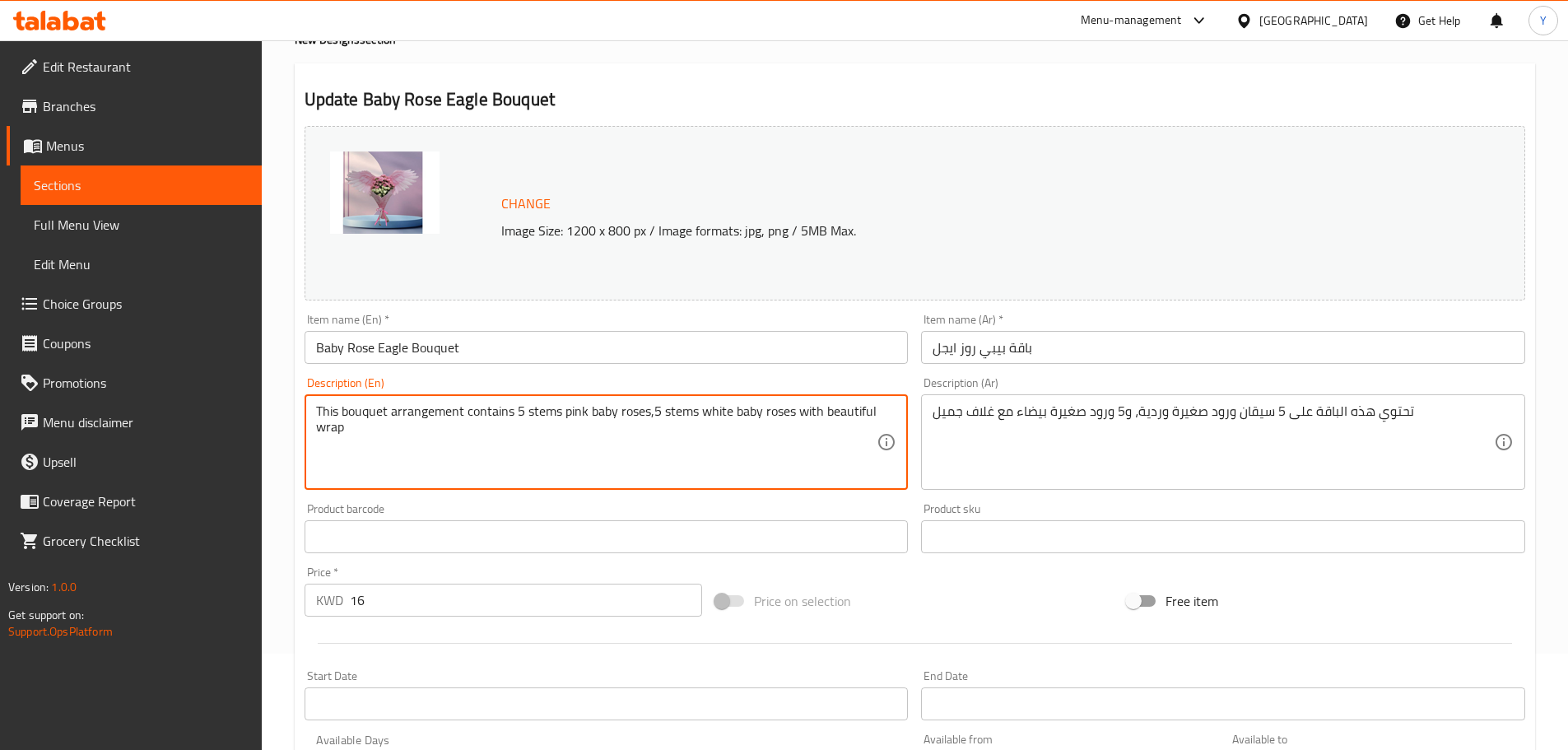
click at [565, 417] on textarea "This bouquet arrangement contains 5 stems pink baby roses,5 stems white baby ro…" at bounding box center [596, 442] width 561 height 79
click at [715, 419] on textarea "This bouquet arrangement contains 5 stems of pink baby roses,5 stems white baby…" at bounding box center [596, 442] width 561 height 79
click at [687, 442] on textarea "This bouquet arrangement contains 5 stems of pink baby roses,5 stems of white b…" at bounding box center [596, 442] width 561 height 79
type textarea "This bouquet arrangement contains 5 stems of pink baby roses,5 stems of white b…"
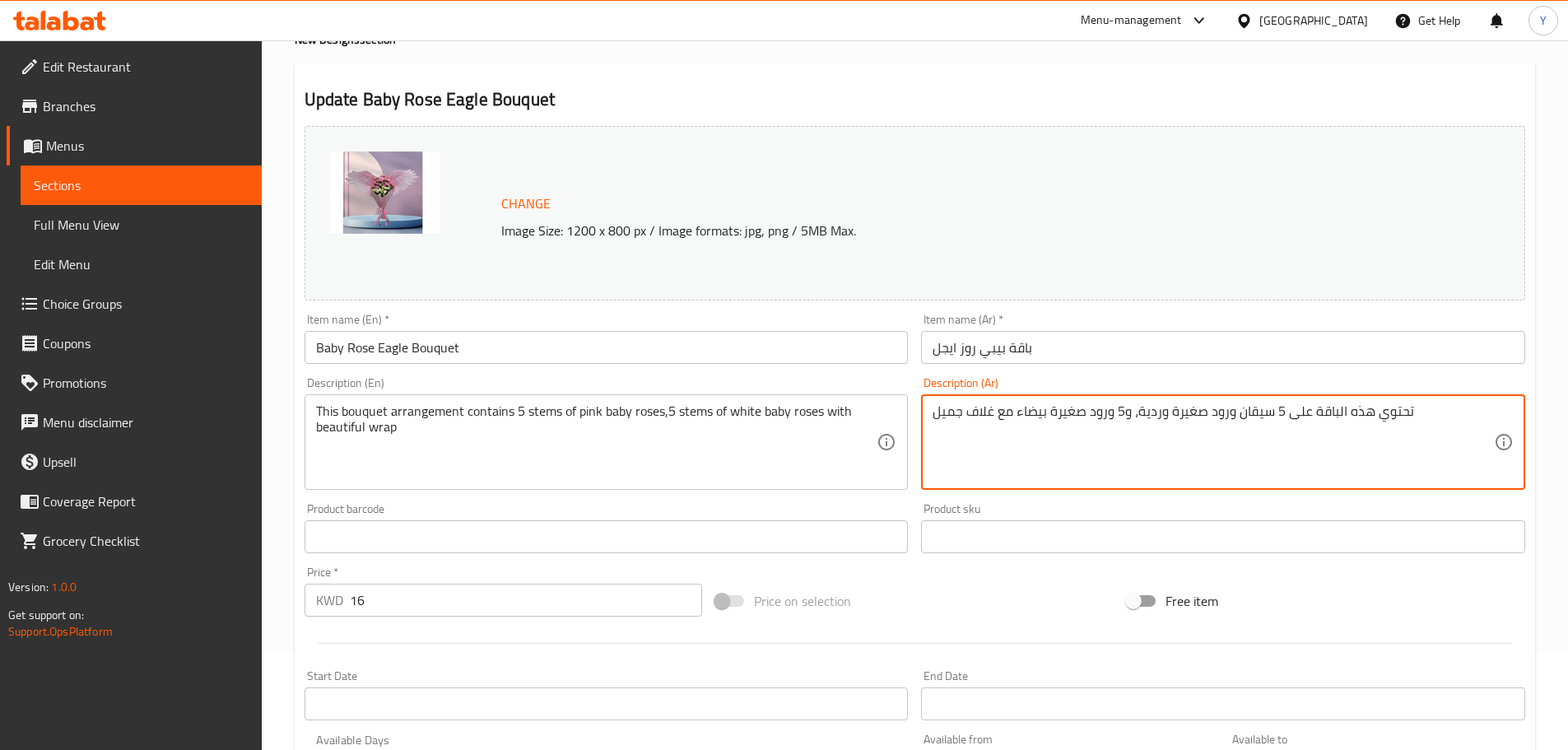
scroll to position [437, 0]
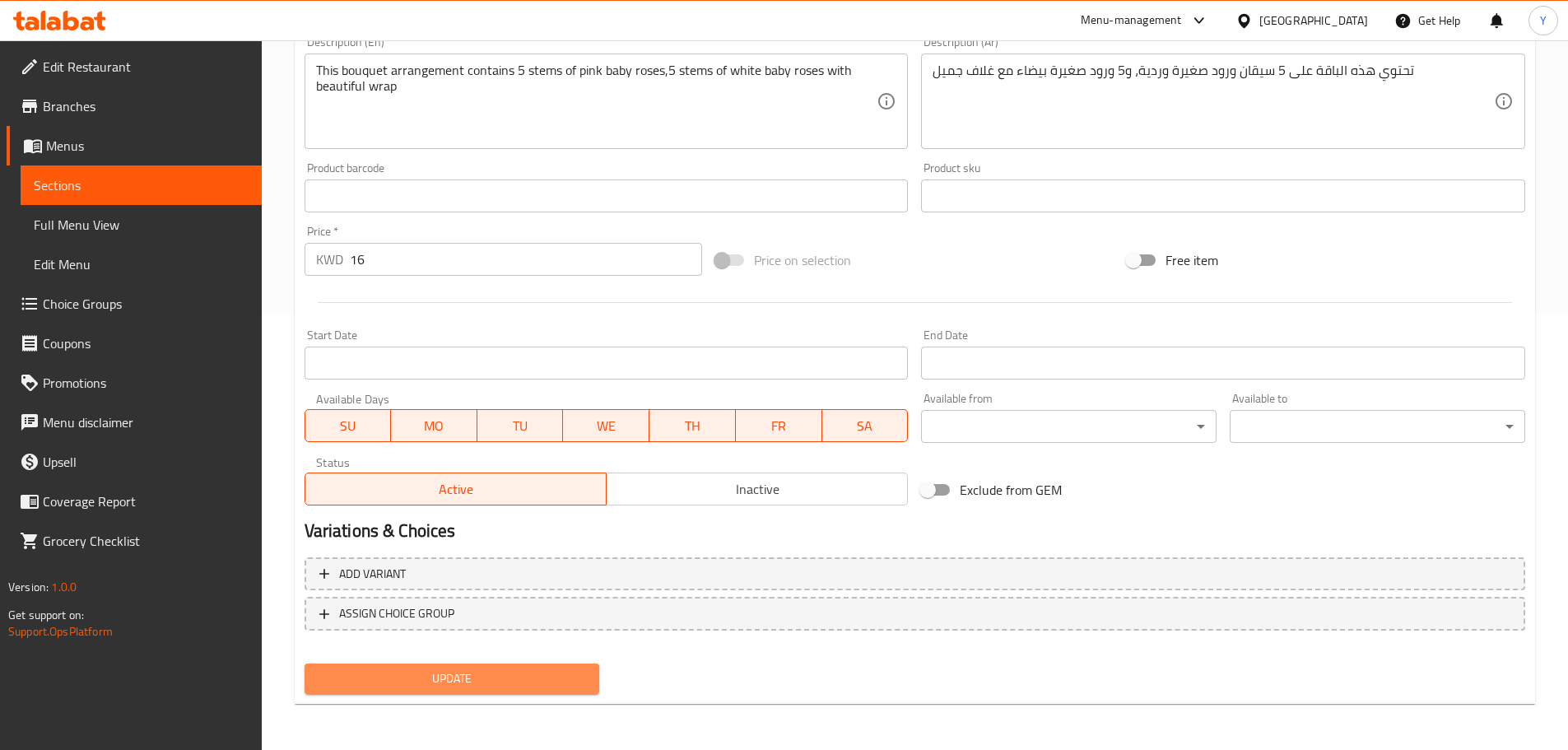
click at [491, 682] on span "Update" at bounding box center [453, 678] width 269 height 21
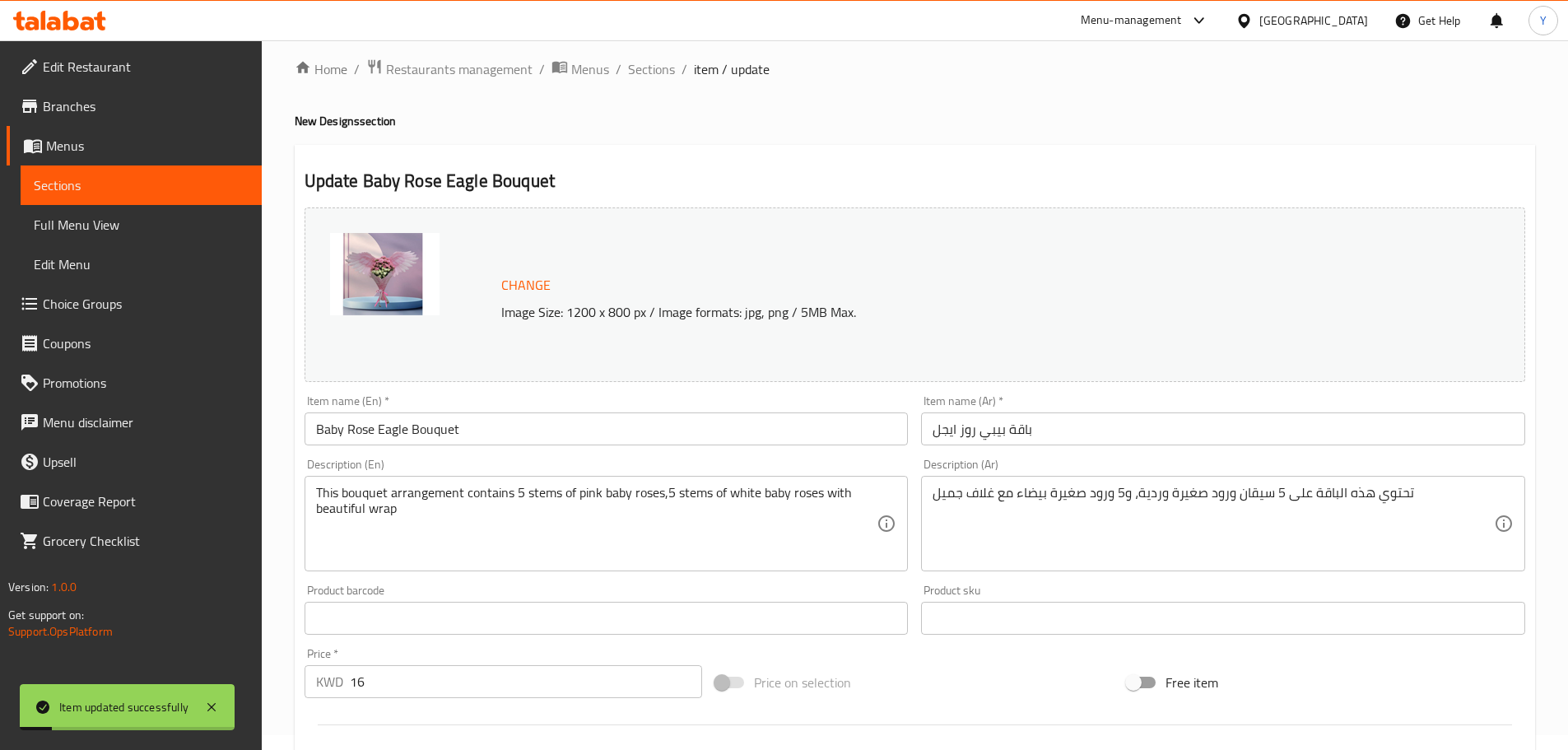
scroll to position [0, 0]
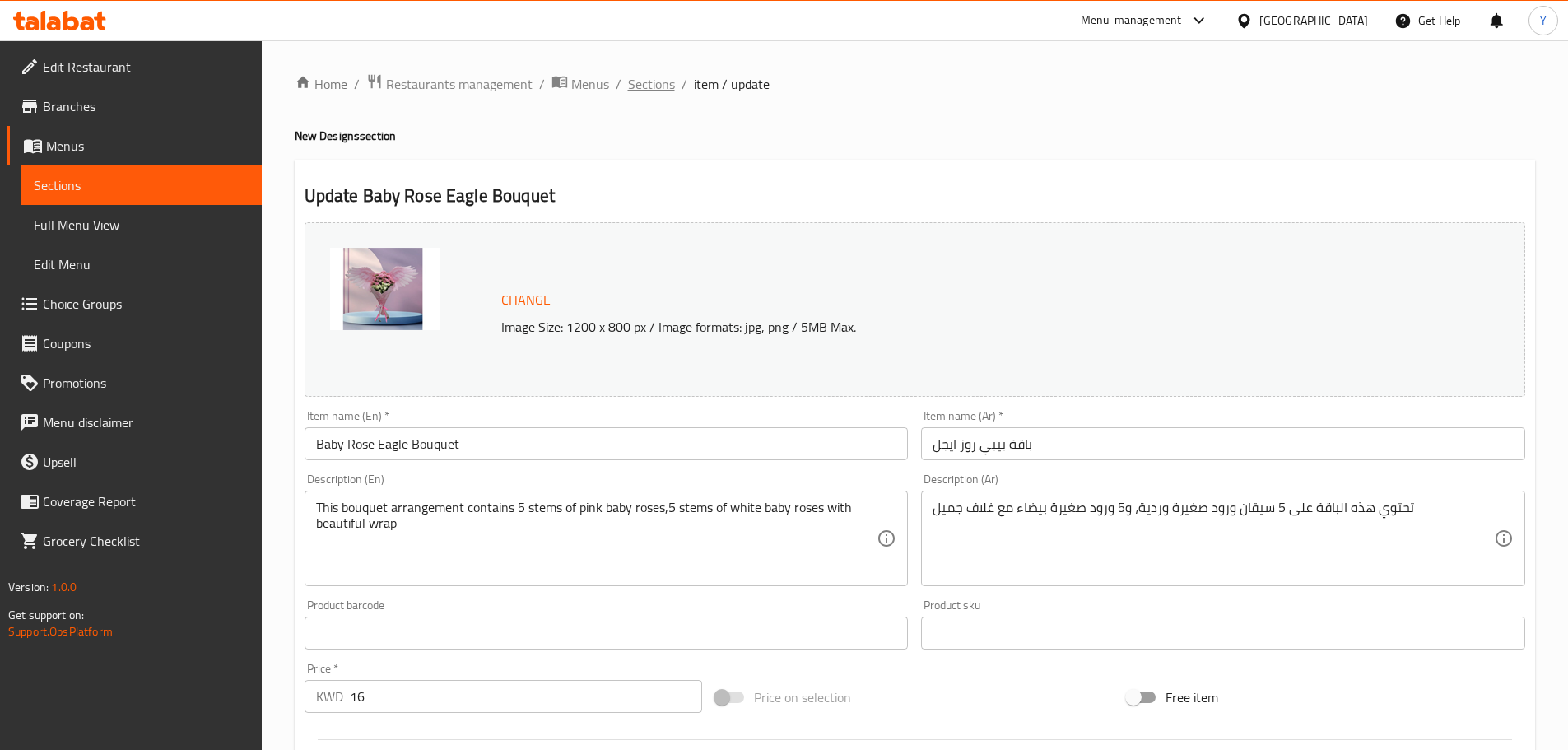
click at [656, 89] on span "Sections" at bounding box center [652, 84] width 47 height 20
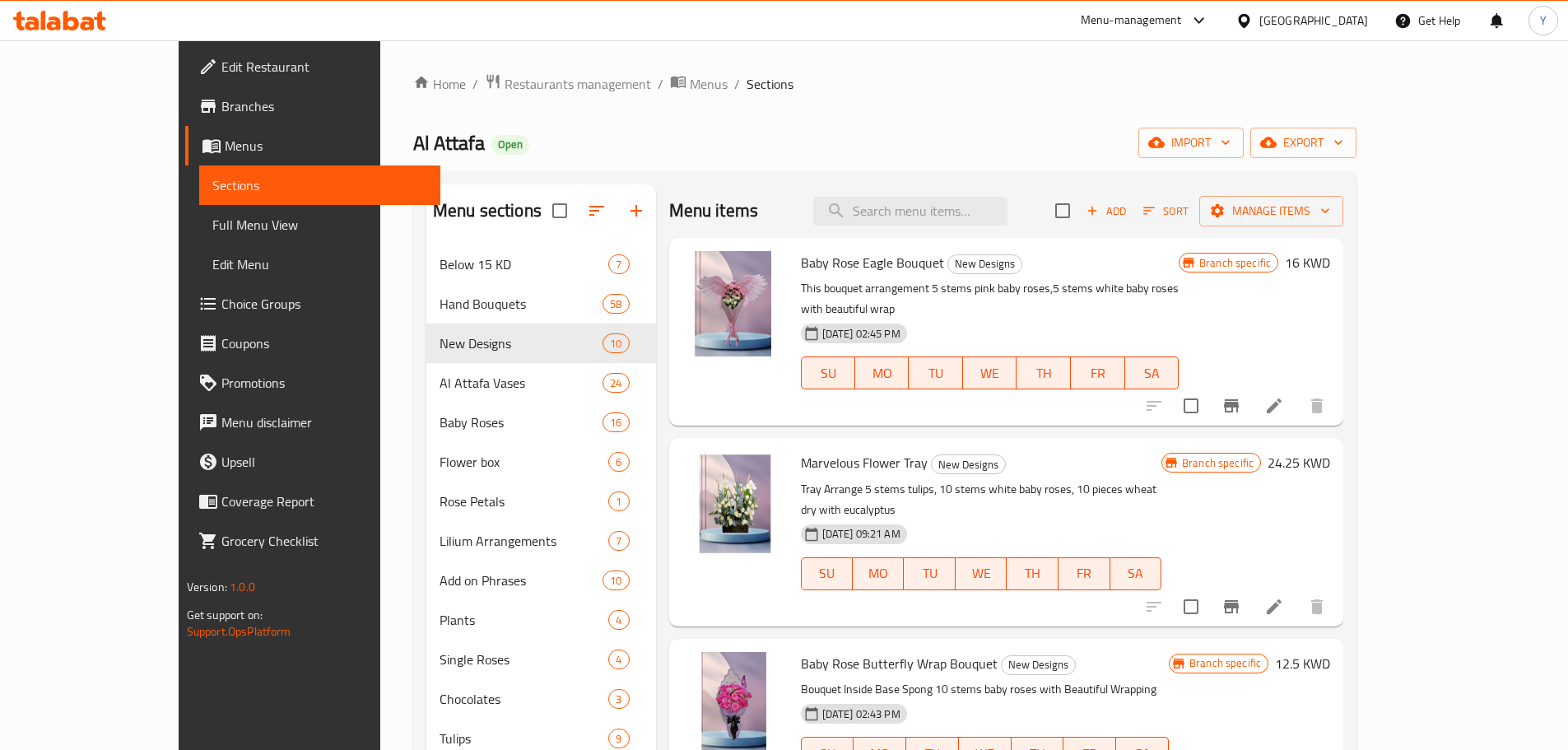
scroll to position [76, 0]
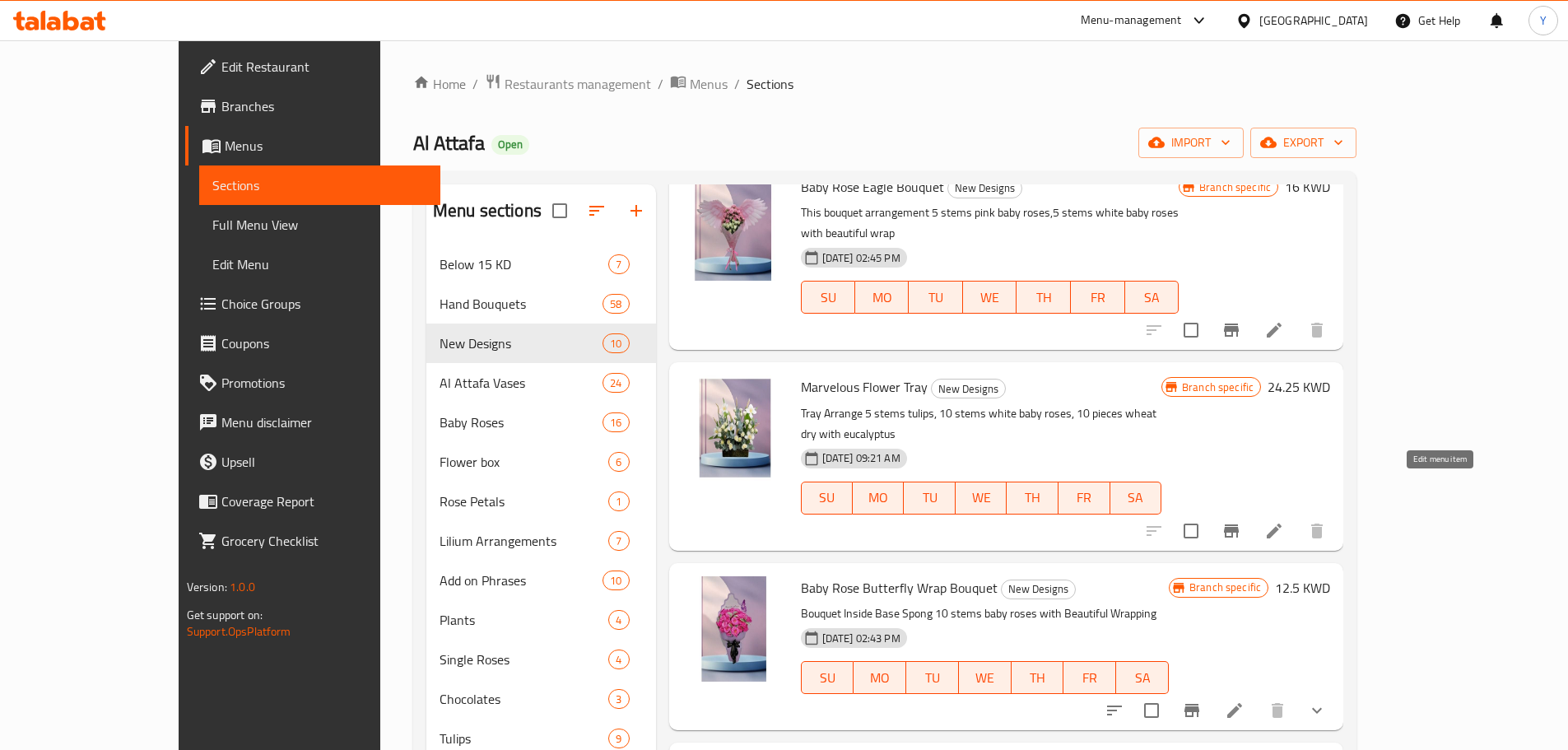
click at [1284, 520] on icon at bounding box center [1274, 530] width 20 height 20
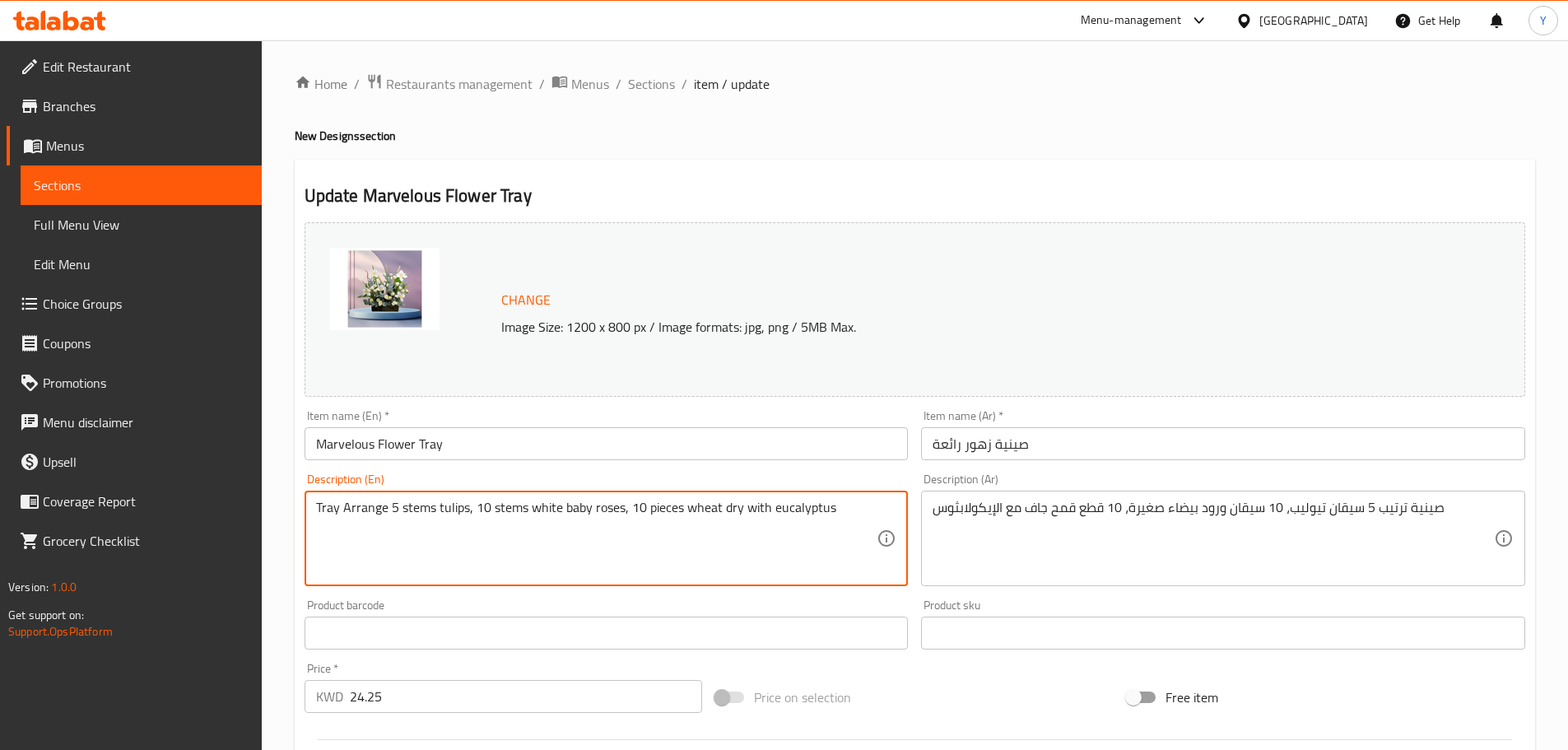
click at [362, 510] on textarea "Tray Arrange 5 stems tulips, 10 stems white baby roses, 10 pieces wheat dry wit…" at bounding box center [596, 539] width 561 height 79
click at [526, 509] on textarea "Tray arrangement containing 5 stems tulips, 10 stems white baby roses, 10 piece…" at bounding box center [596, 539] width 561 height 79
click at [634, 515] on textarea "Tray arrangement containing 5 stems of tulips, 10 stems white baby roses, 10 pi…" at bounding box center [596, 539] width 561 height 79
click at [798, 518] on textarea "Tray arrangement containing 5 stems of tulips, 10 stems of white baby roses, 10…" at bounding box center [596, 539] width 561 height 79
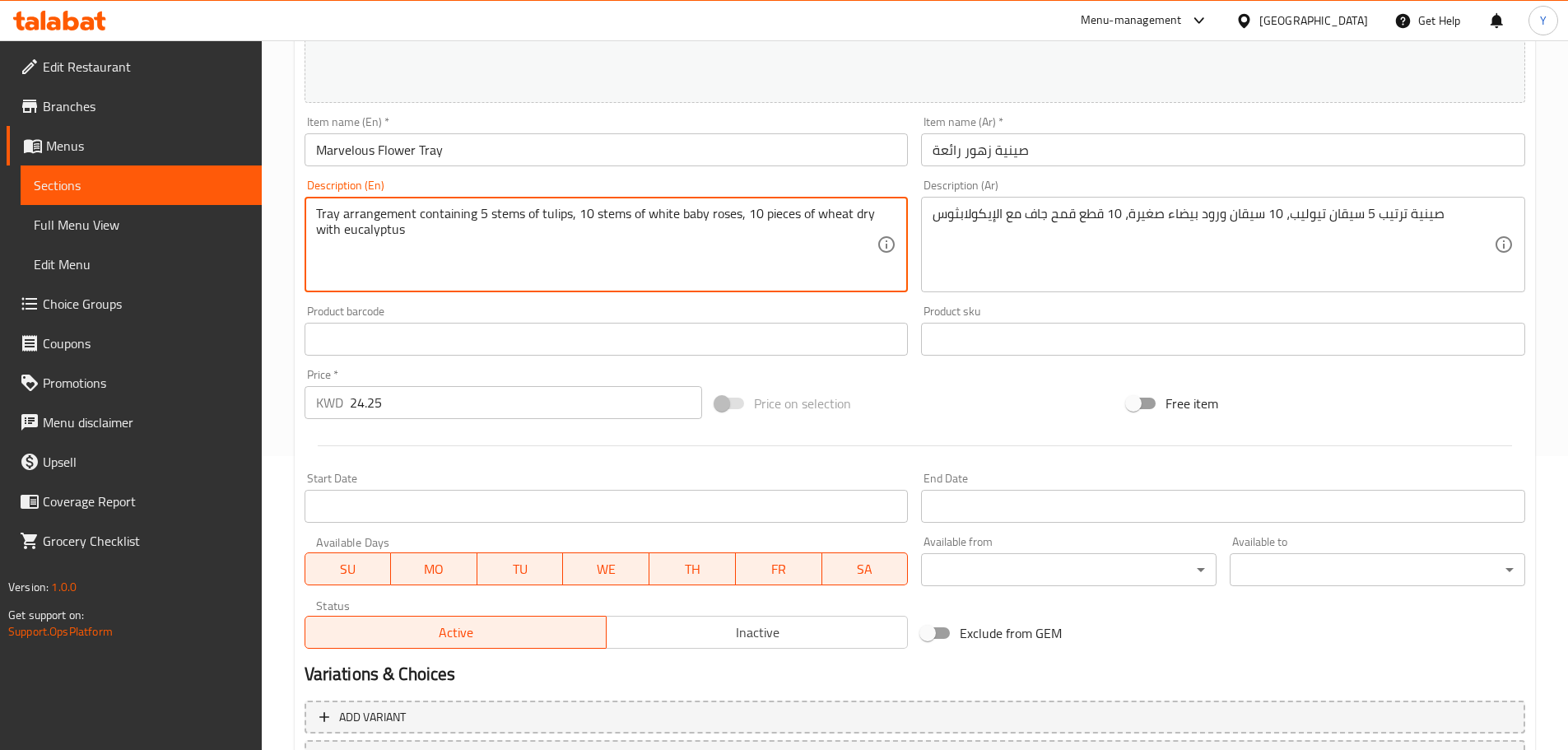
scroll to position [437, 0]
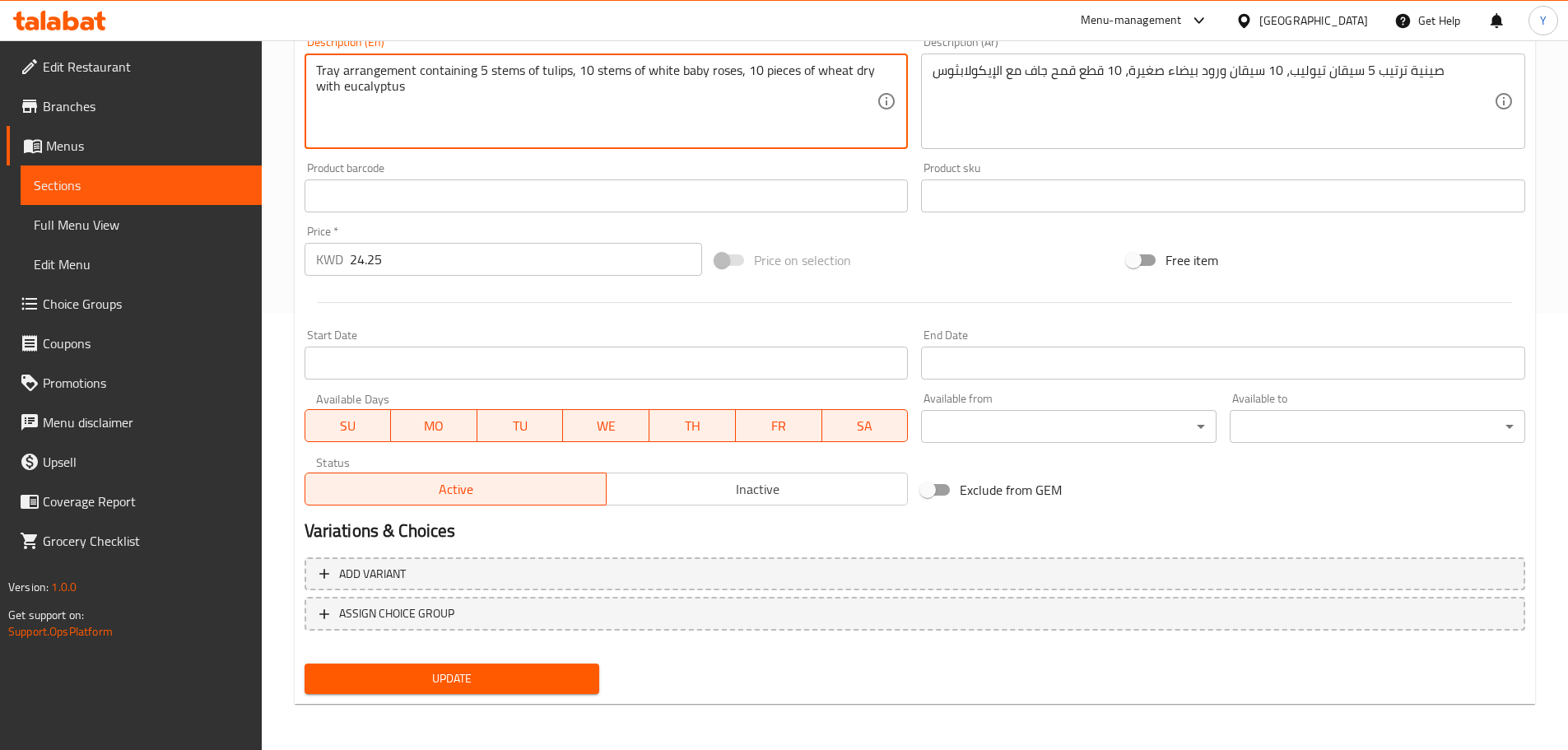
type textarea "Tray arrangement containing 5 stems of tulips, 10 stems of white baby roses, 10…"
click at [516, 680] on span "Update" at bounding box center [453, 678] width 269 height 21
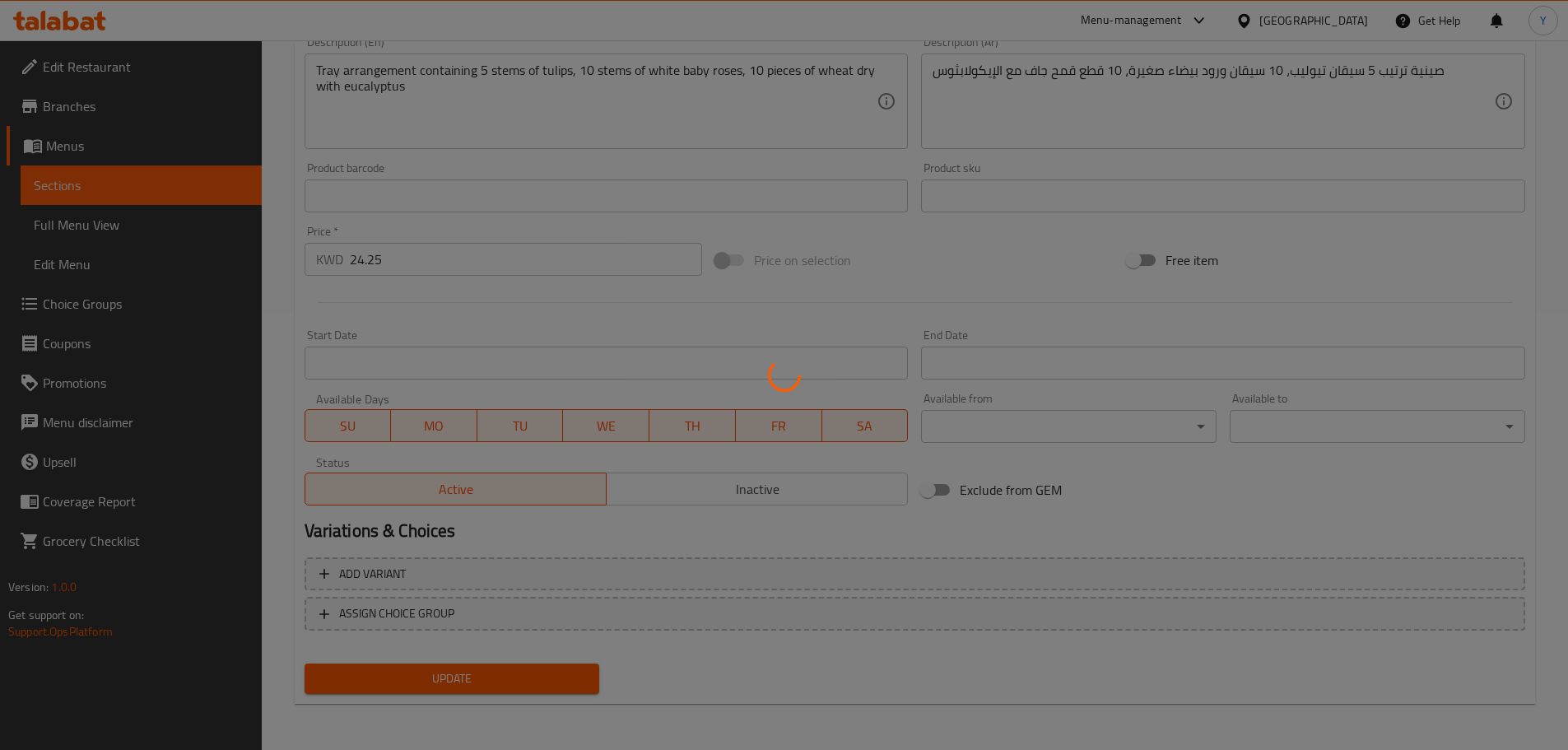
scroll to position [0, 0]
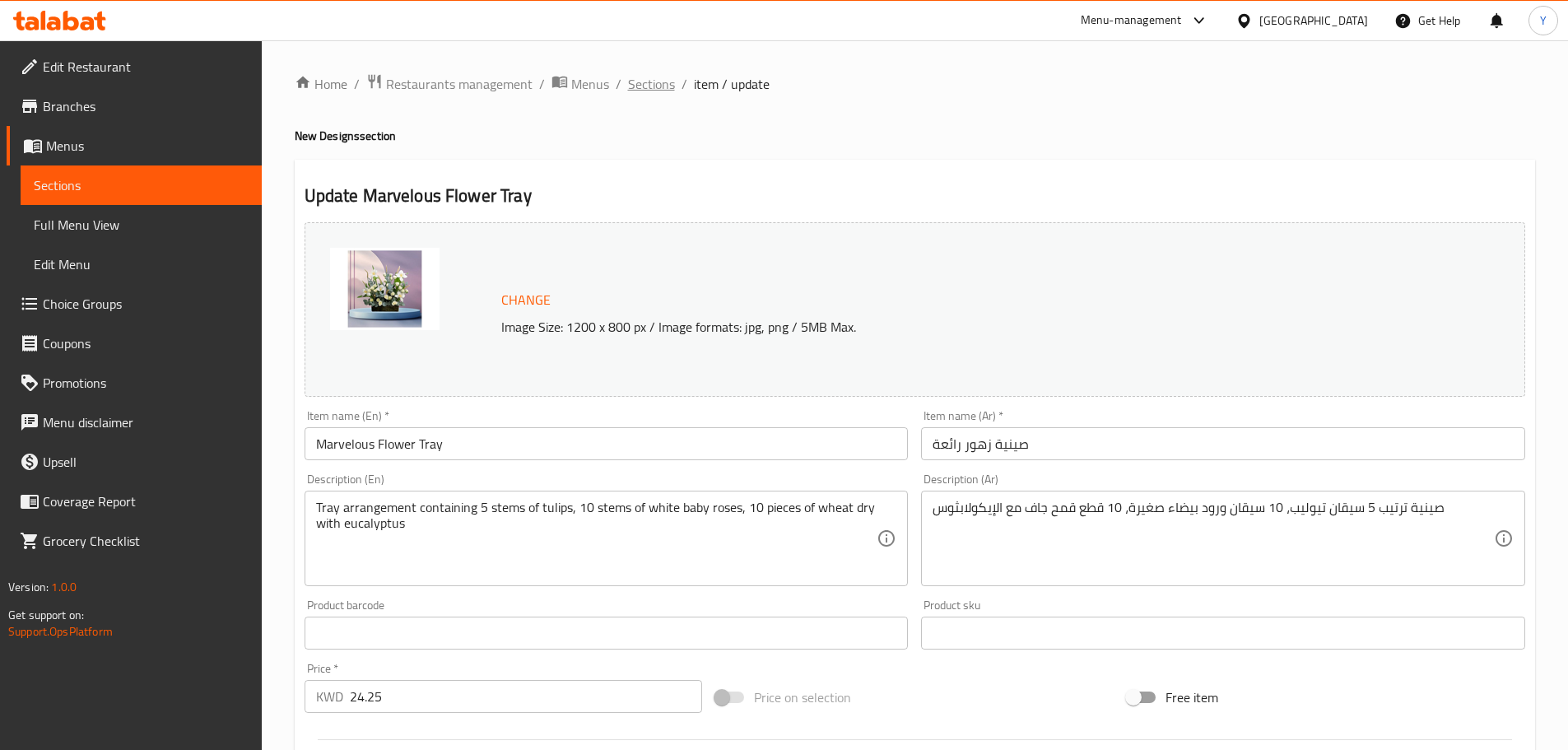
click at [662, 80] on span "Sections" at bounding box center [652, 84] width 47 height 20
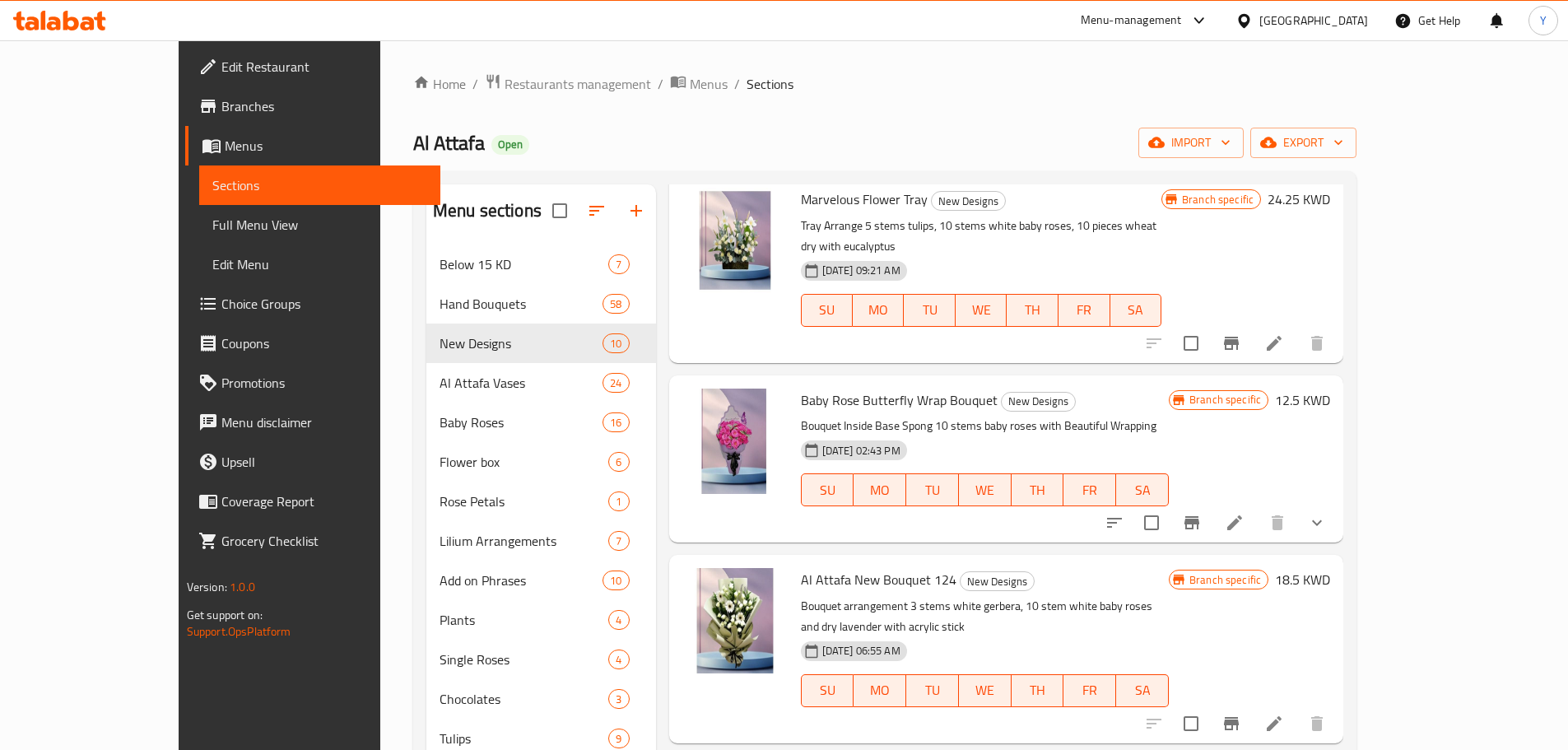
scroll to position [356, 0]
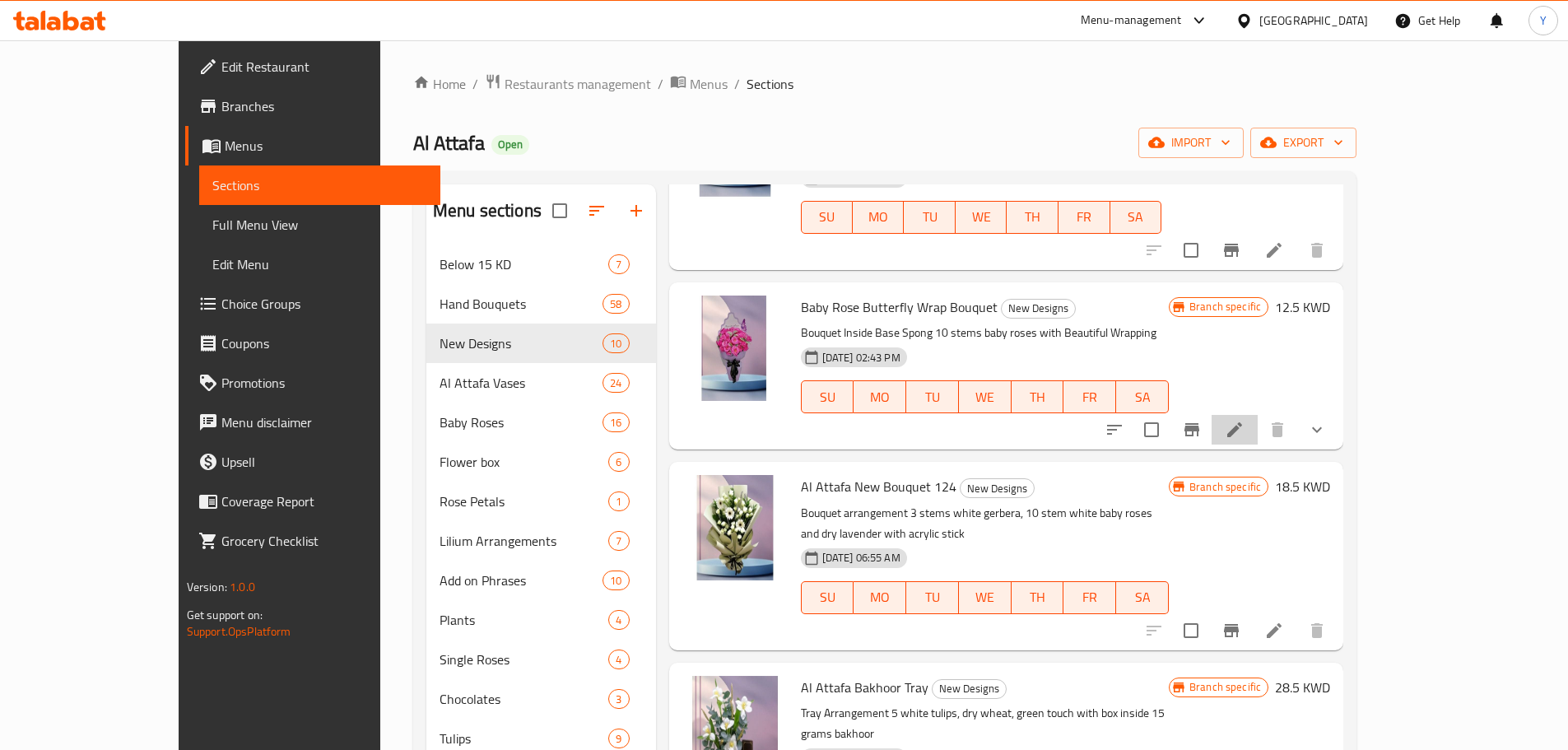
click at [1258, 415] on li at bounding box center [1235, 429] width 46 height 30
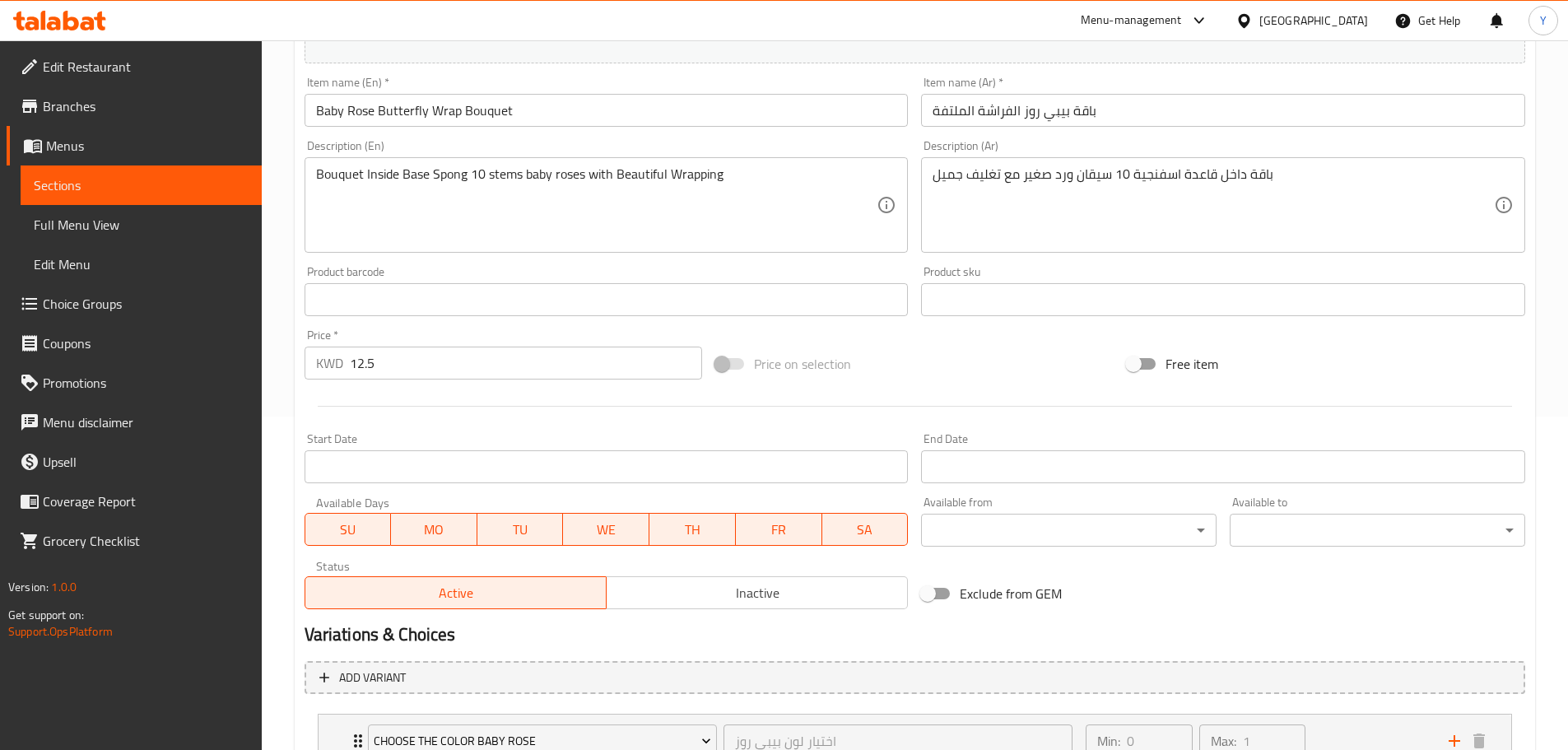
scroll to position [464, 0]
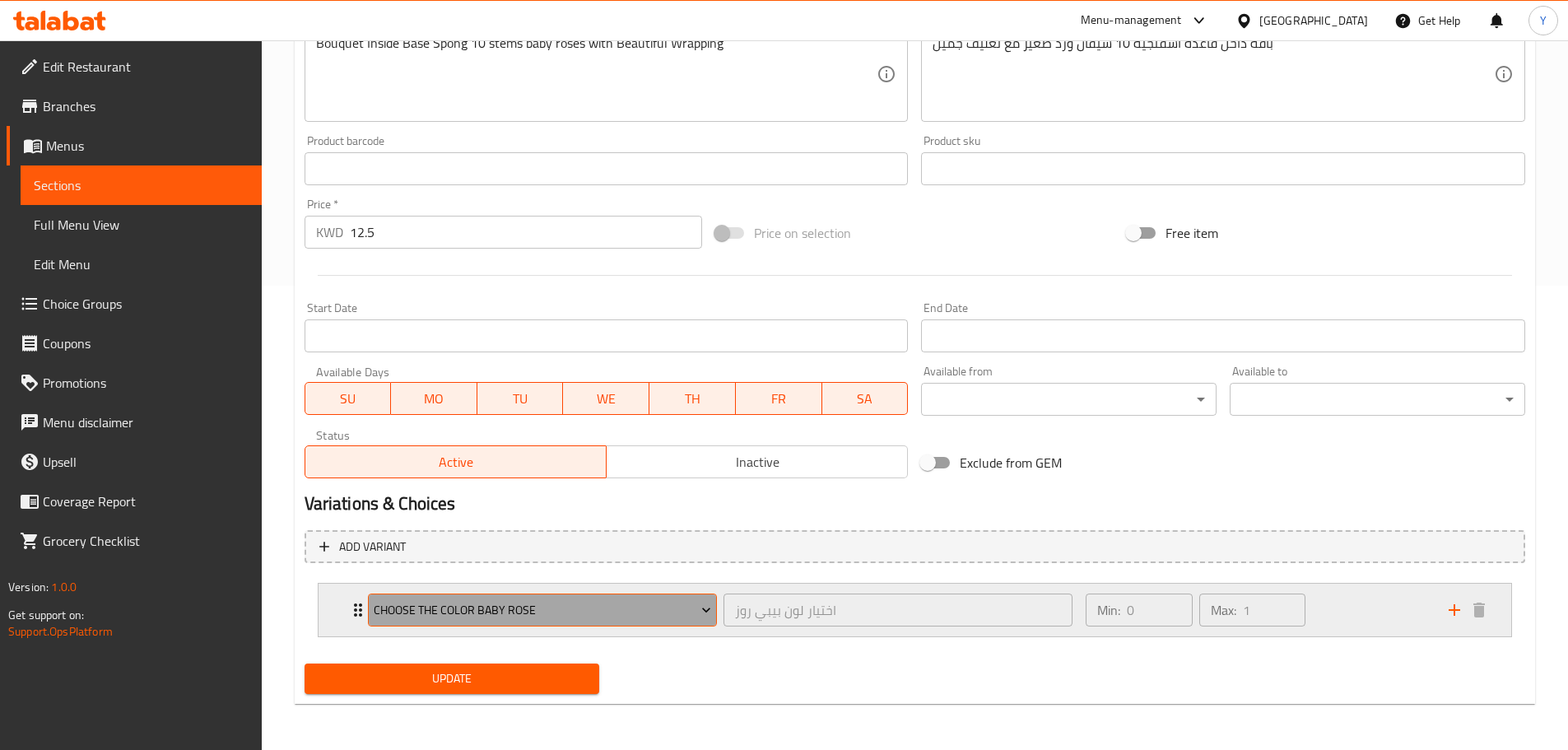
click at [473, 611] on span "Choose The Color Baby Rose" at bounding box center [541, 610] width 337 height 21
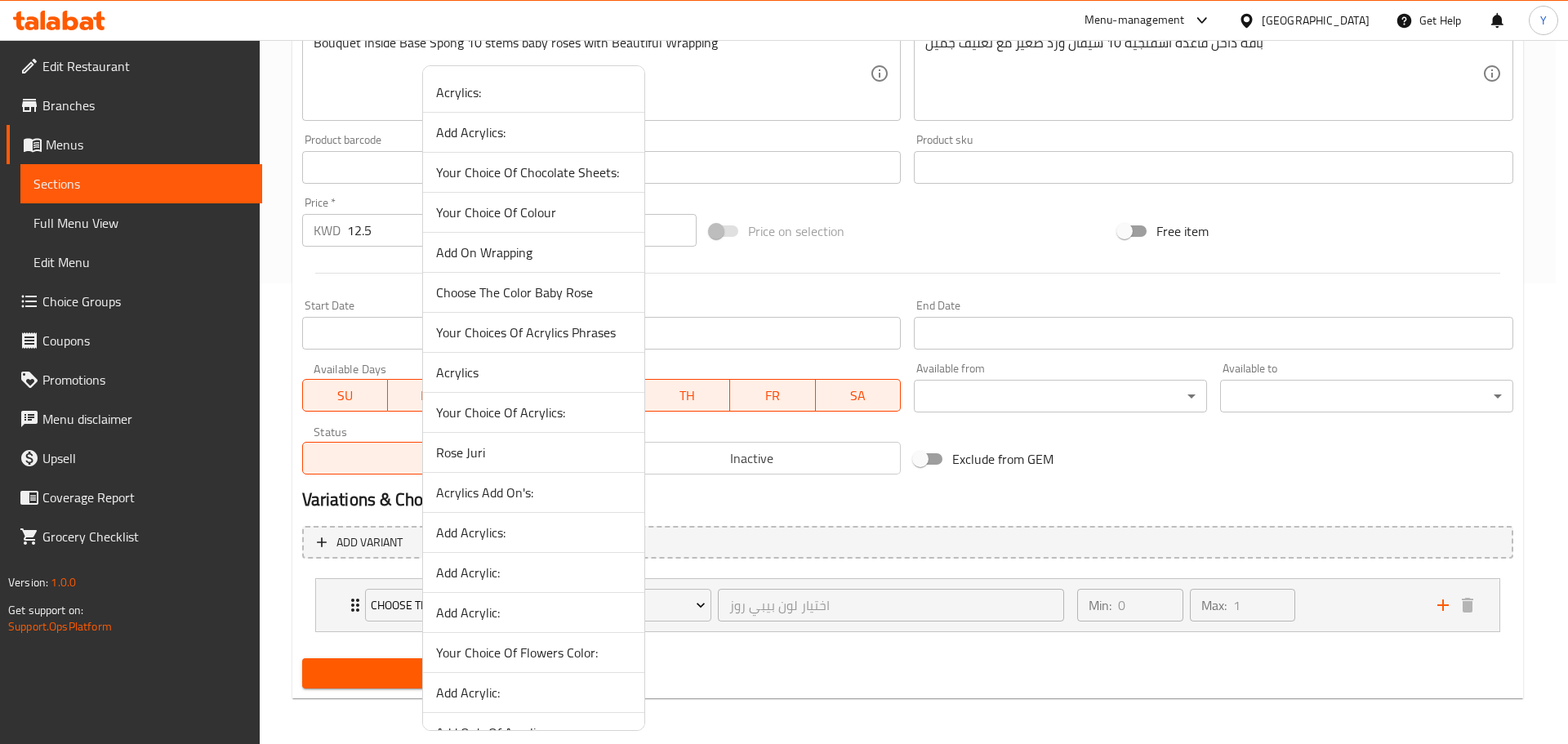
click at [801, 510] on div at bounding box center [784, 372] width 1568 height 744
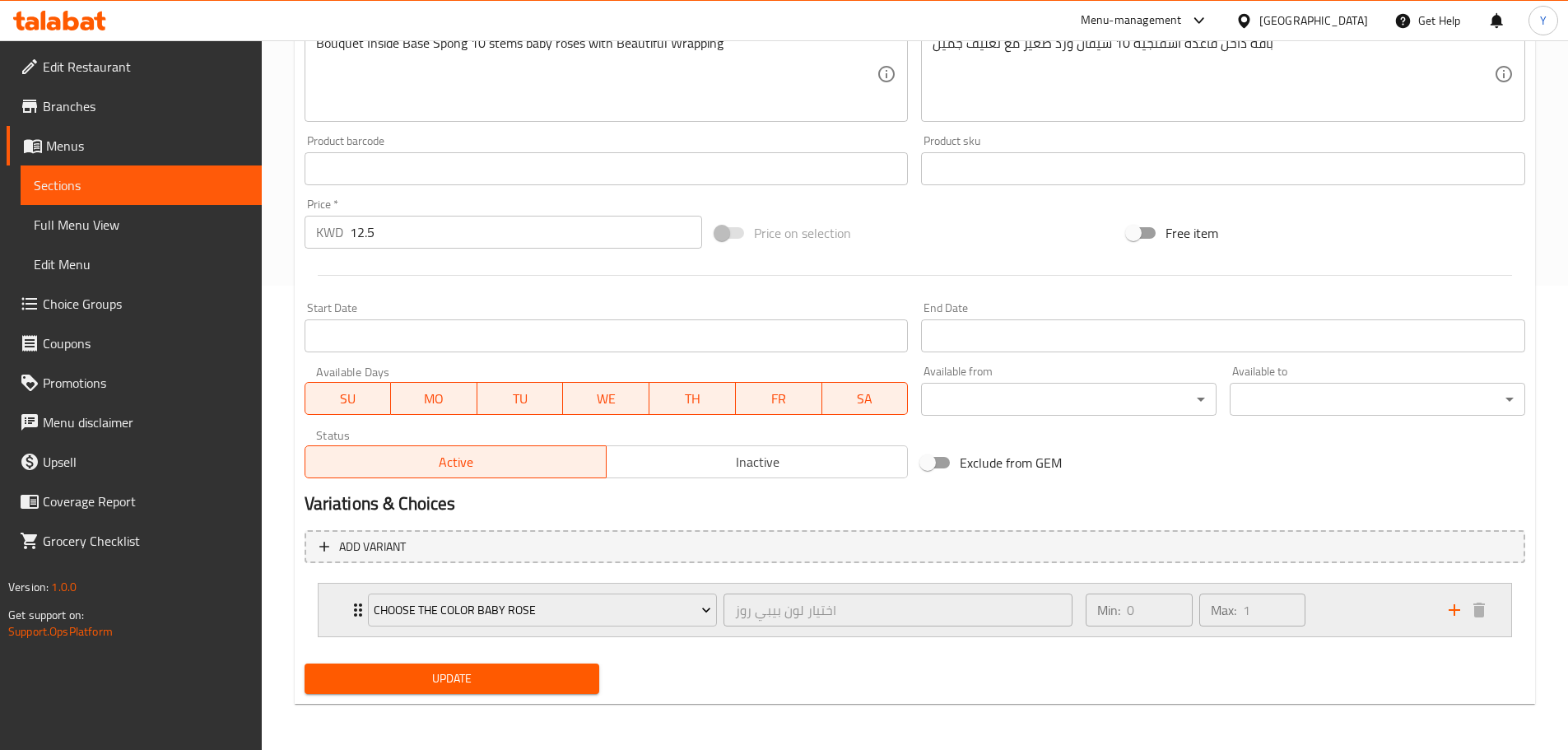
click at [358, 613] on div "Choose The Color Baby Rose اختيار لون بيبي روز ​" at bounding box center [720, 610] width 725 height 52
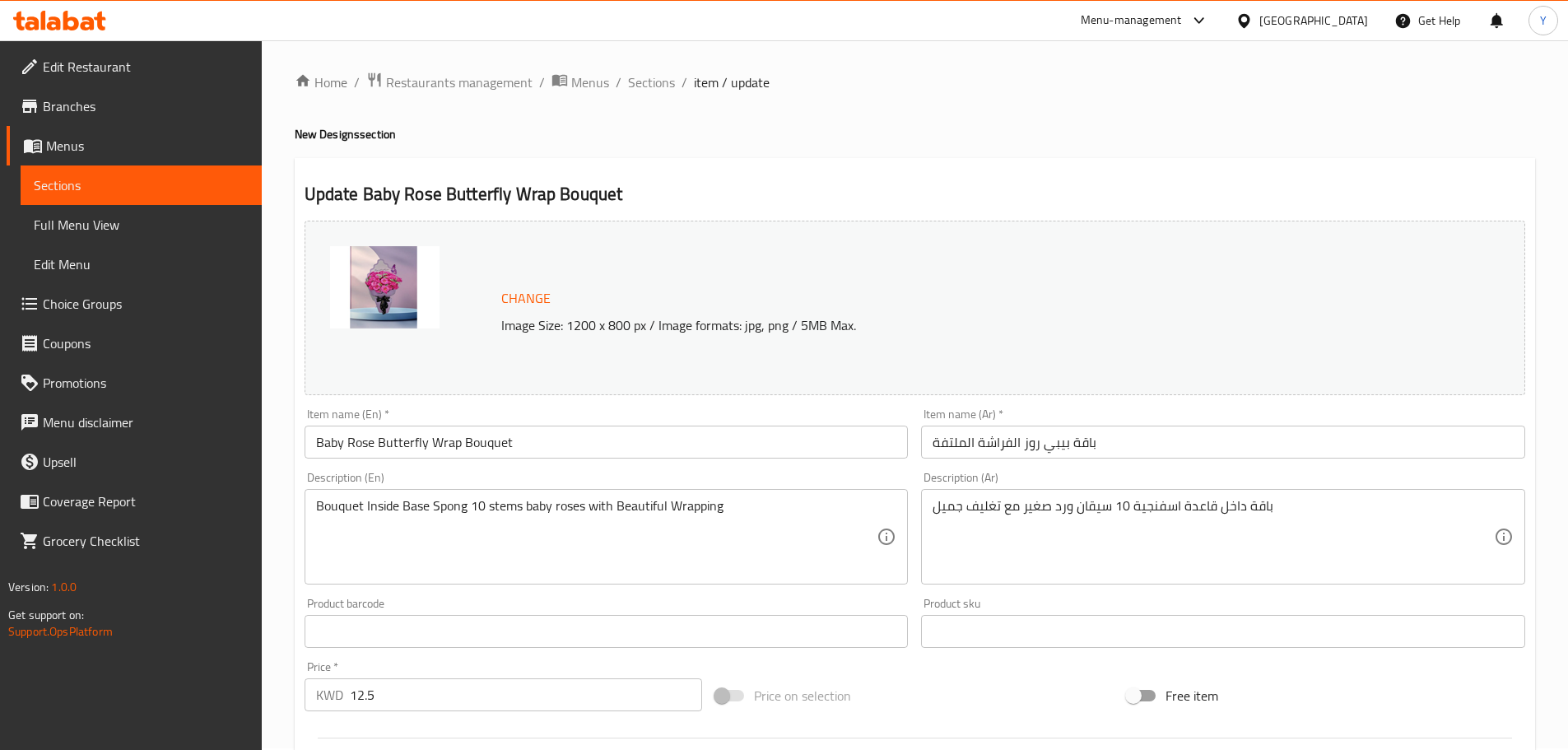
scroll to position [1, 0]
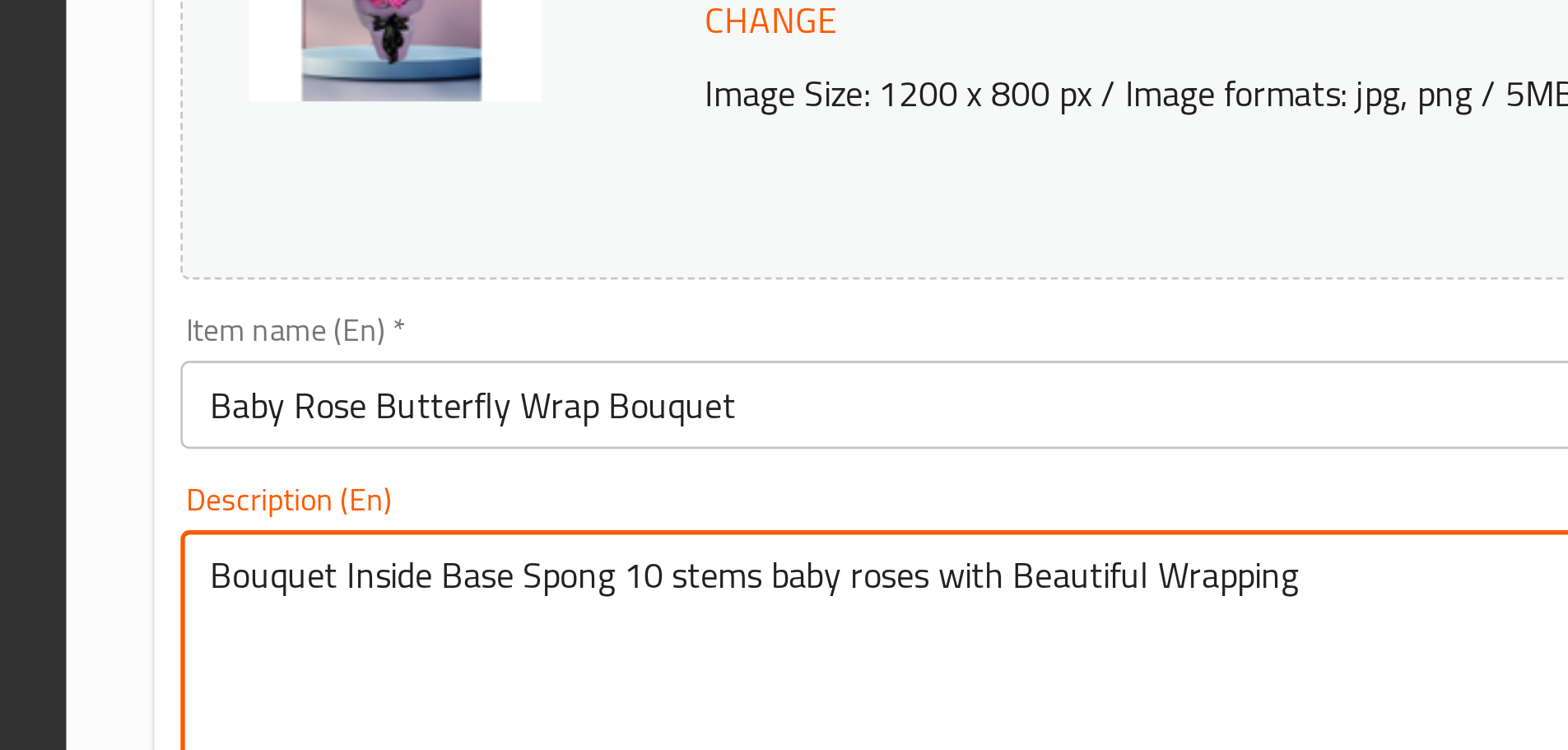
drag, startPoint x: 471, startPoint y: 509, endPoint x: 366, endPoint y: 509, distance: 105.0
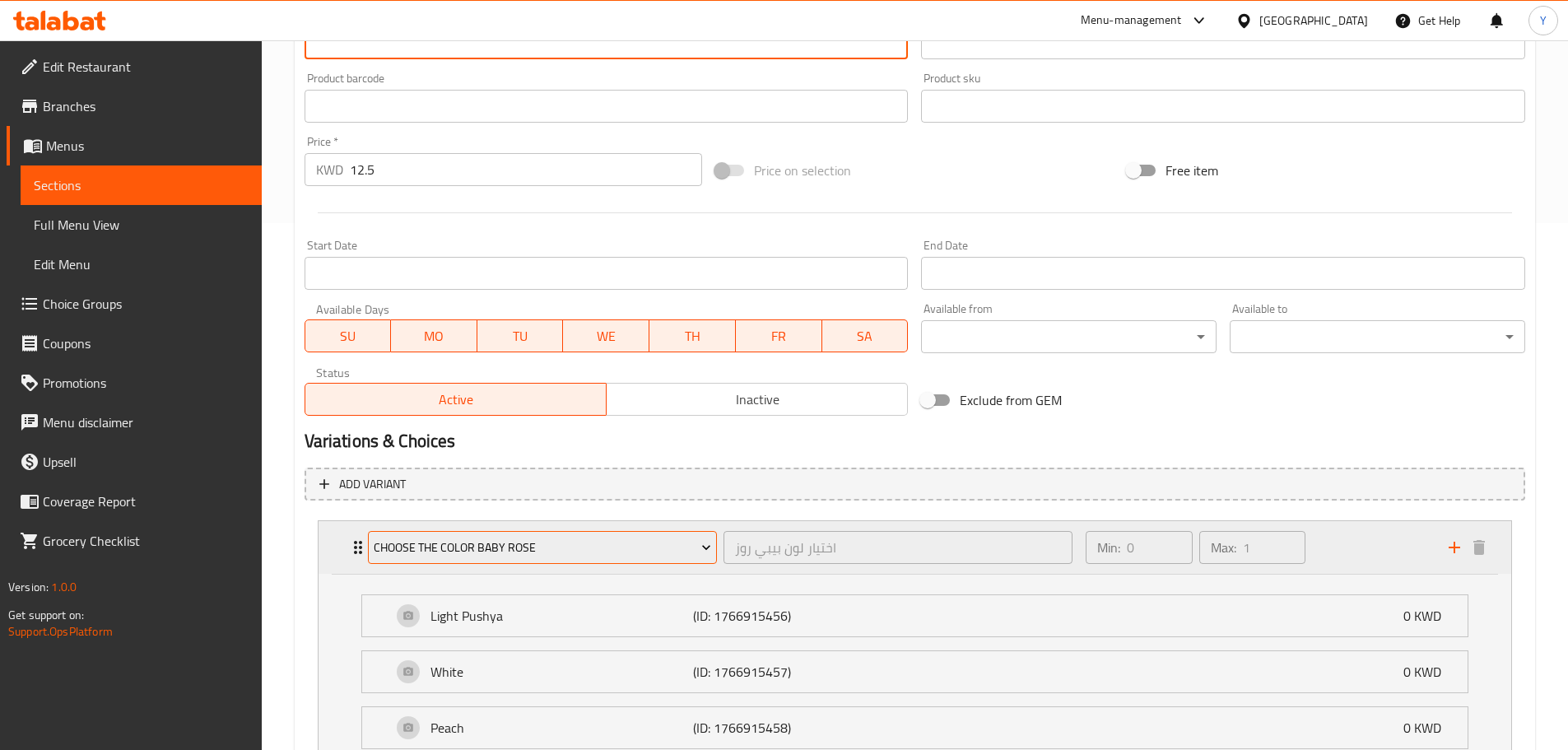
scroll to position [889, 0]
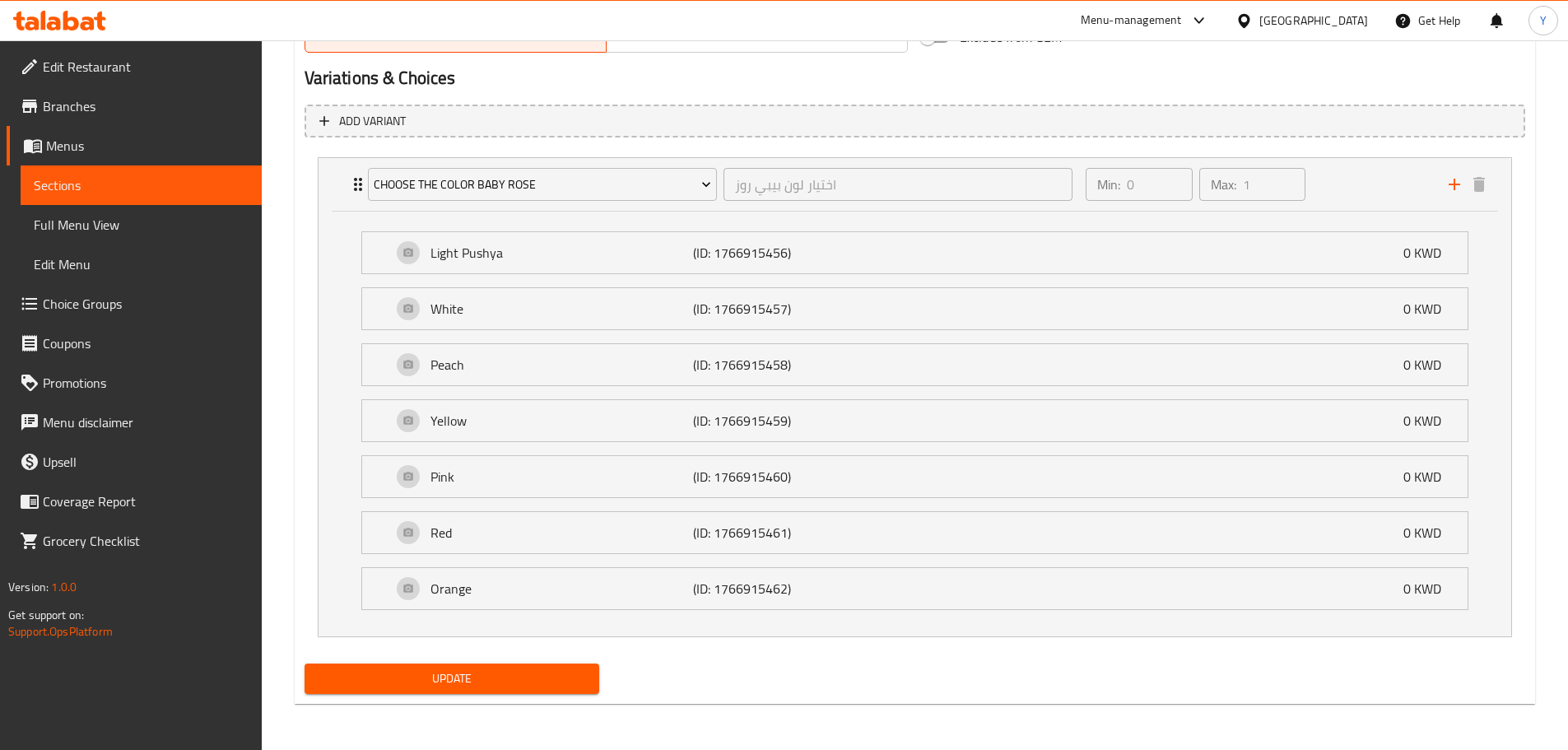
type textarea "Bouquet containing 10 stems of baby roses with Beautiful Wrapping"
click at [448, 668] on span "Update" at bounding box center [453, 678] width 269 height 21
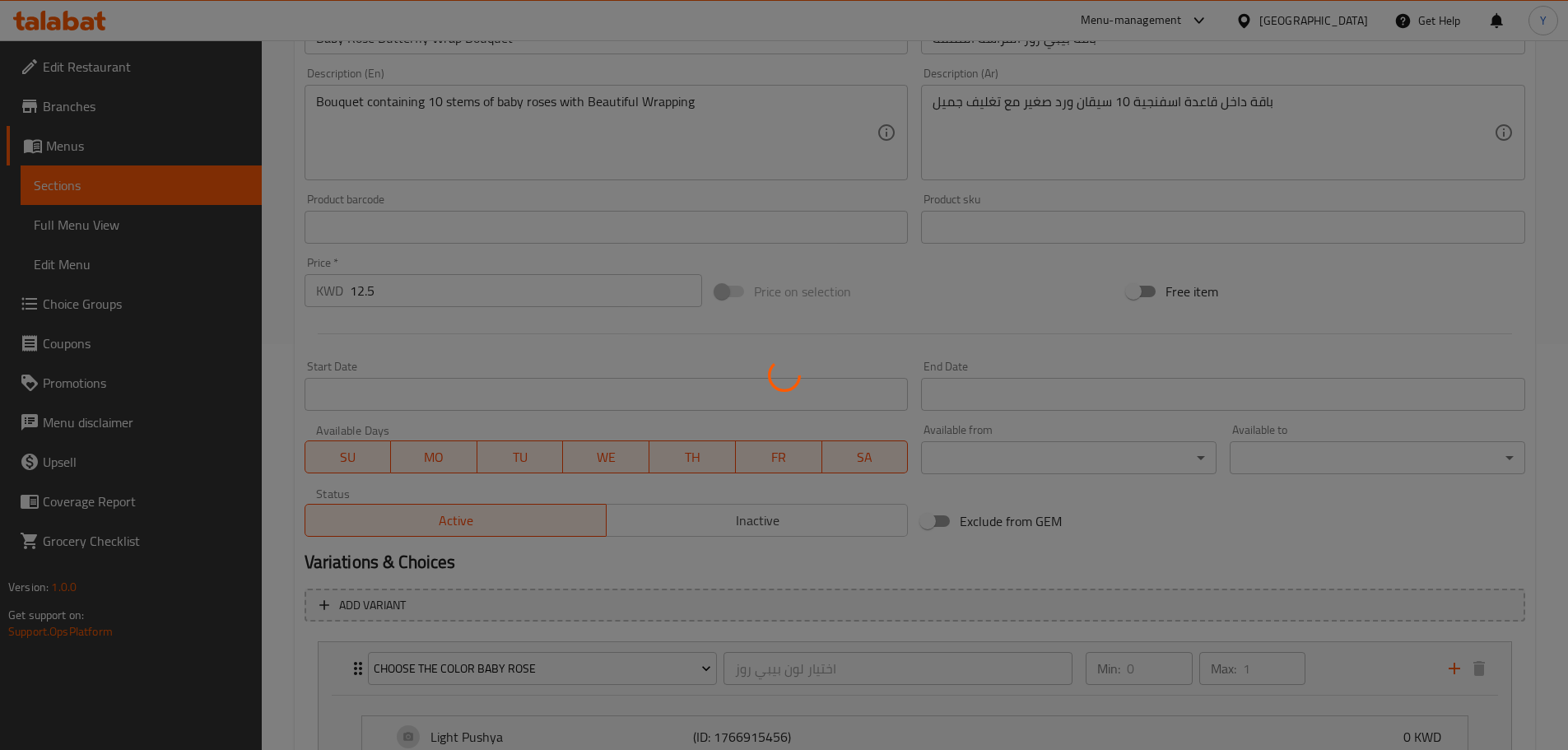
scroll to position [0, 0]
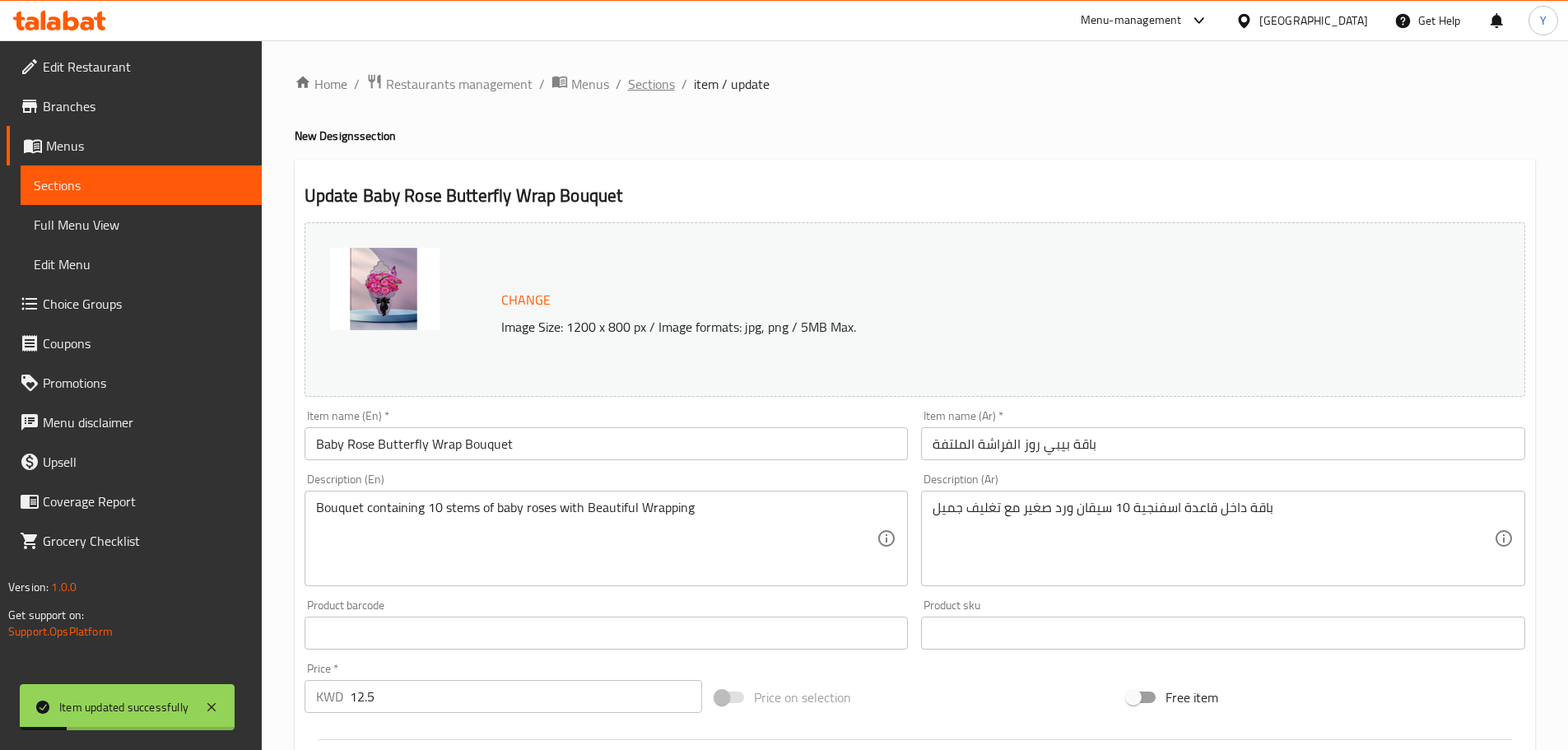
click at [655, 86] on span "Sections" at bounding box center [652, 84] width 47 height 20
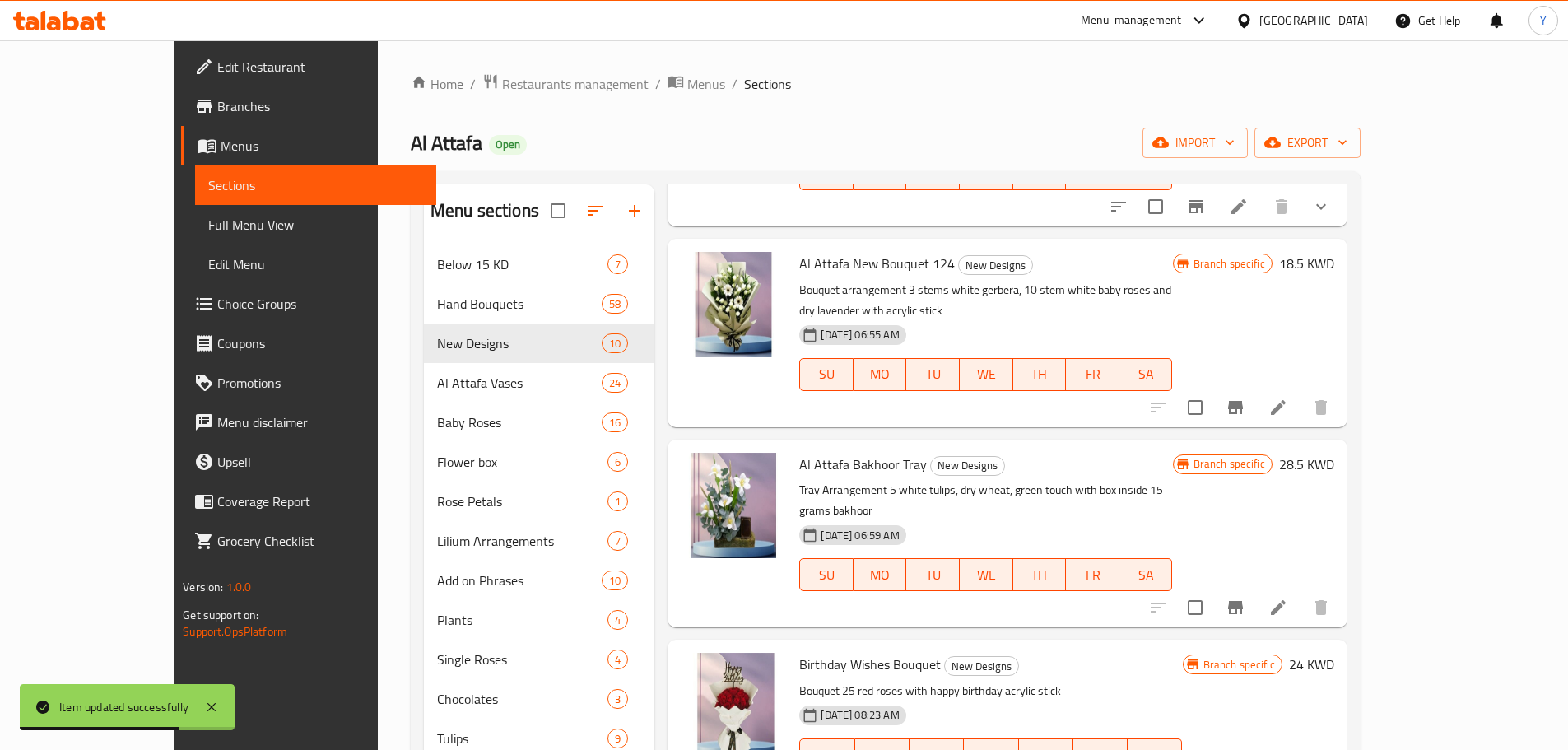
scroll to position [520, 0]
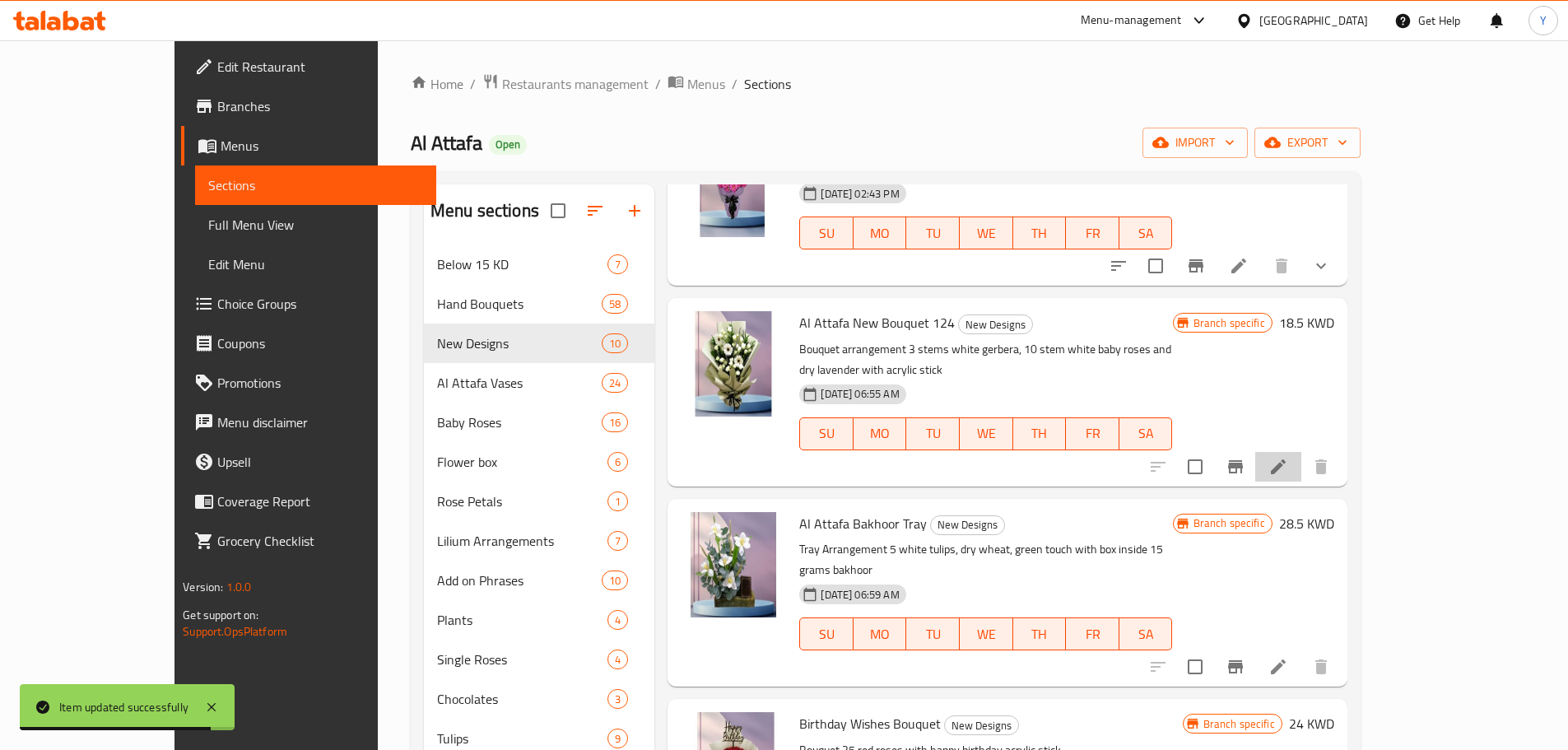
click at [1301, 452] on li at bounding box center [1278, 466] width 46 height 30
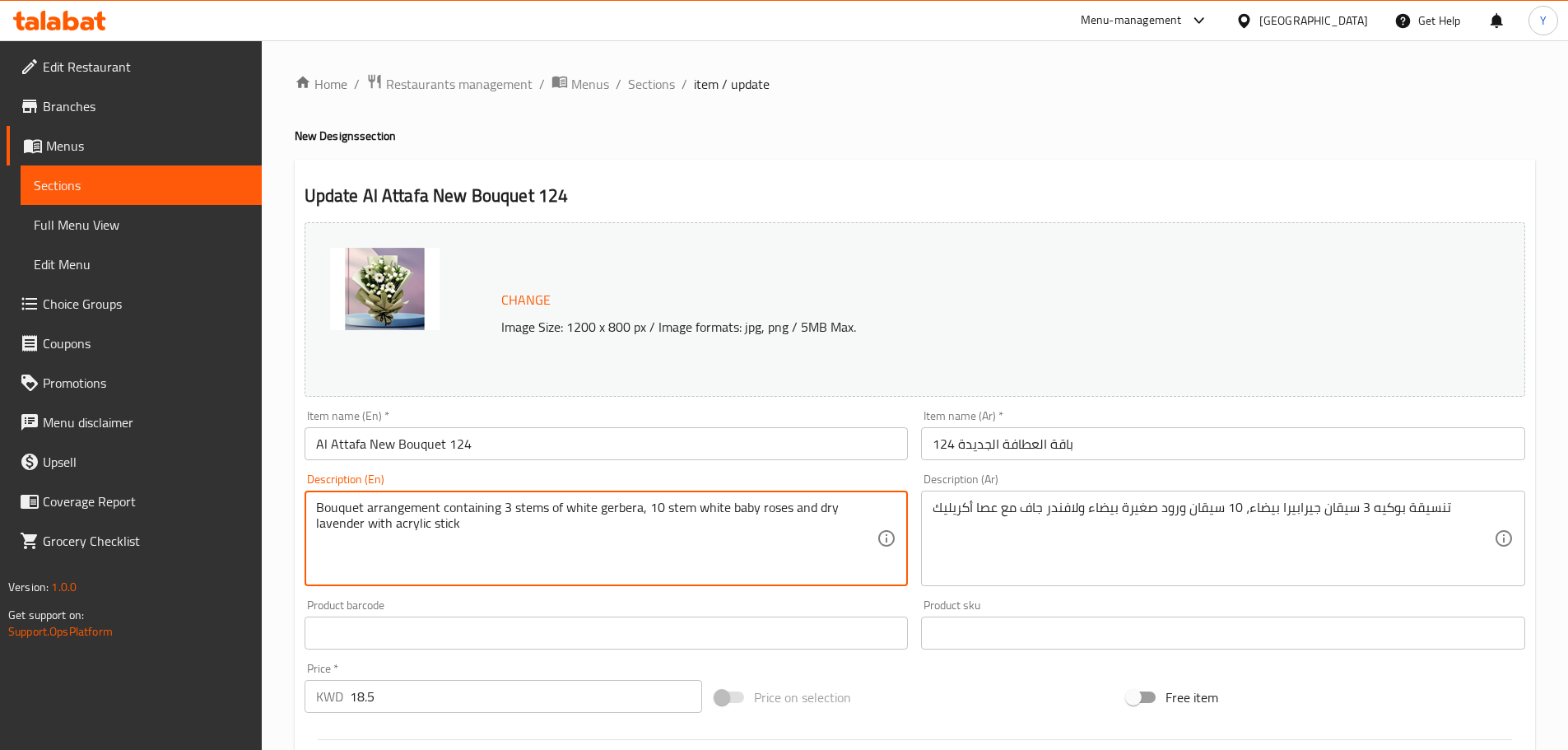
click at [696, 514] on textarea "Bouquet arrangement containing 3 stems of white gerbera, 10 stem white baby ros…" at bounding box center [596, 539] width 561 height 79
click at [474, 534] on textarea "Bouquet arrangement containing 3 stems of white gerbera, 10 stems of white baby…" at bounding box center [596, 539] width 561 height 79
click at [474, 573] on textarea "Bouquet arrangement containing 3 stems of white gerbera, 10 stems of white baby…" at bounding box center [596, 539] width 561 height 79
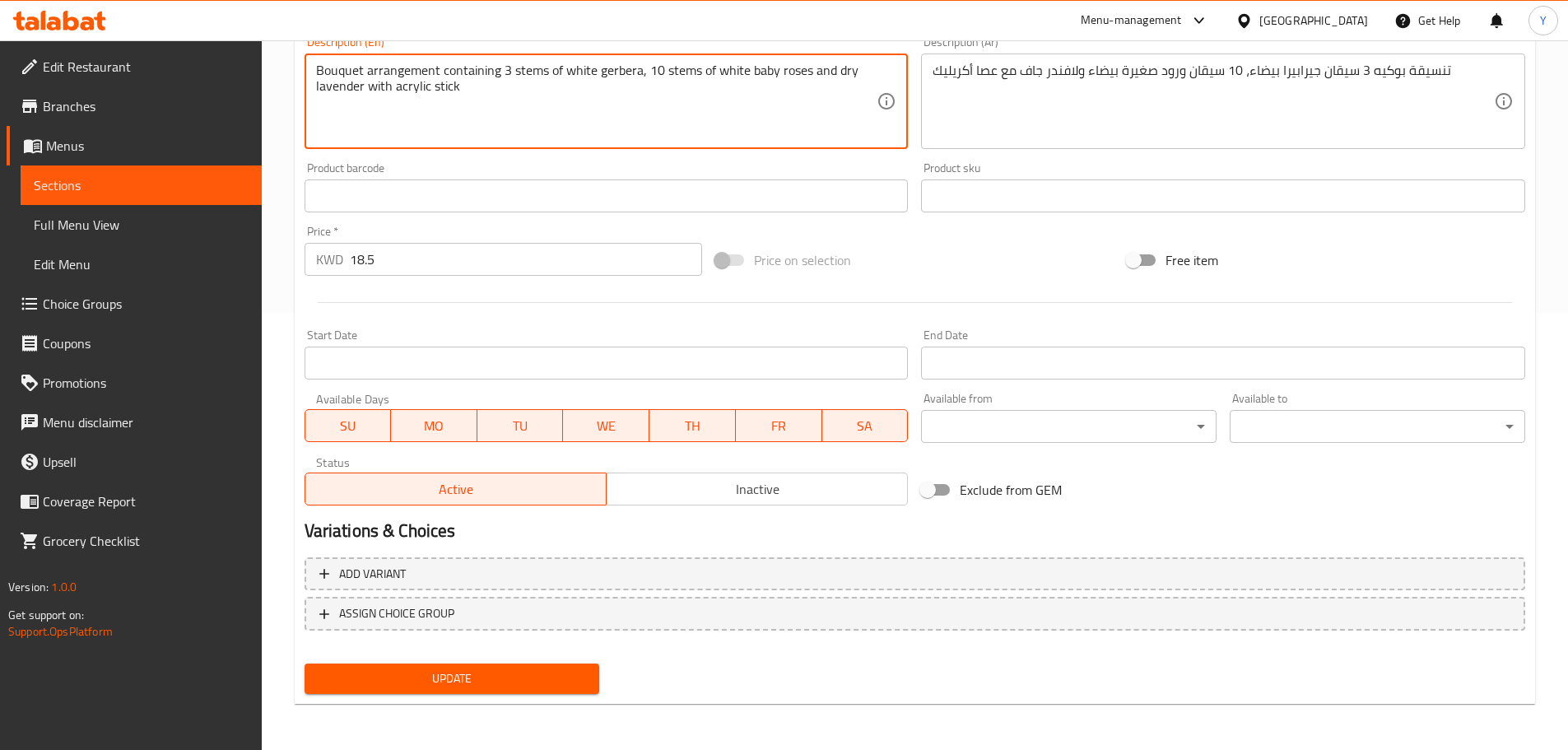
type textarea "Bouquet arrangement containing 3 stems of white gerbera, 10 stems of white baby…"
click at [454, 694] on button "Update" at bounding box center [452, 679] width 296 height 31
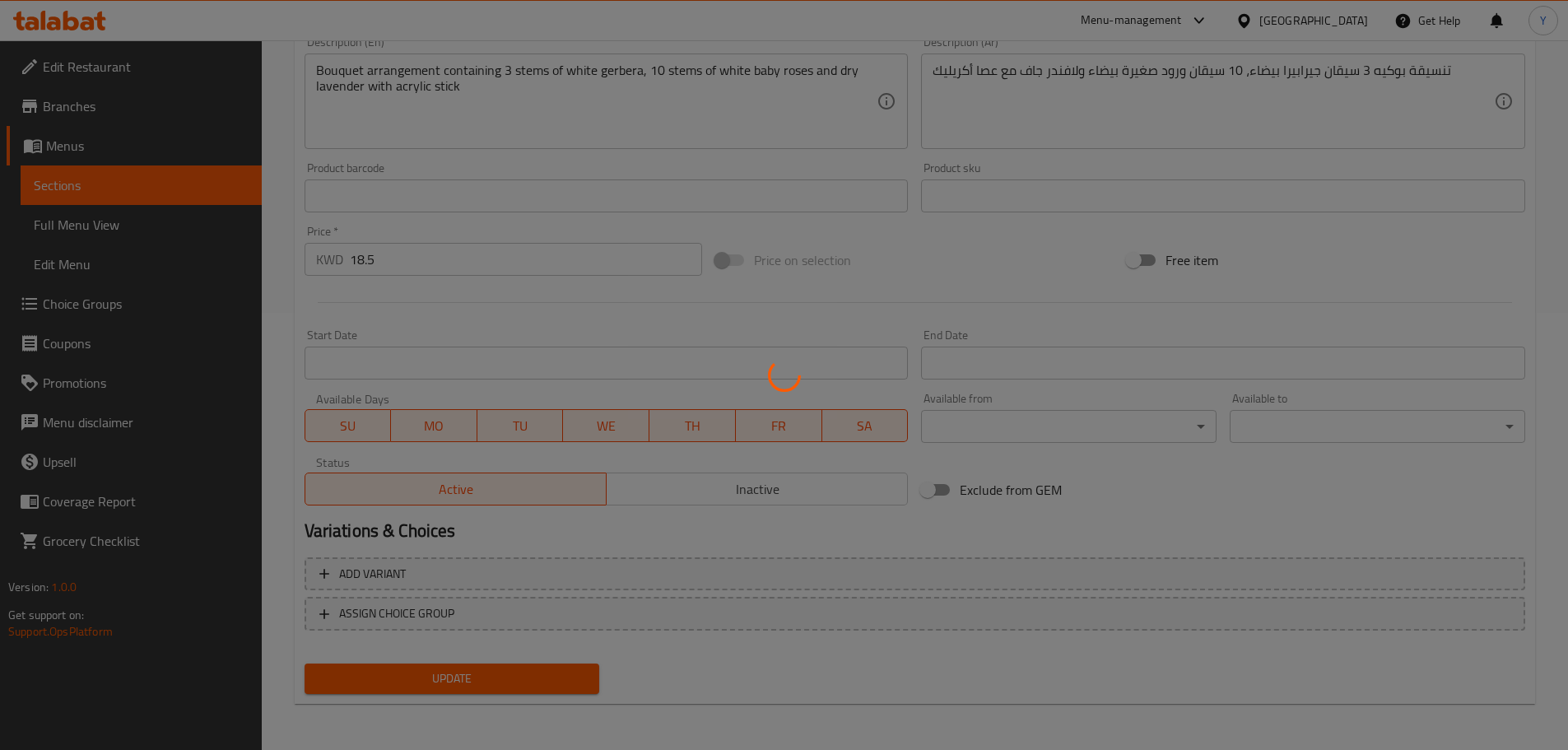
scroll to position [0, 0]
